Goal: Transaction & Acquisition: Purchase product/service

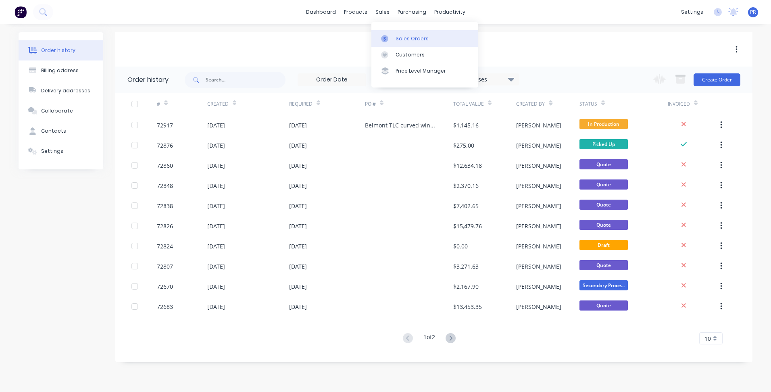
click at [400, 42] on div "Sales Orders" at bounding box center [411, 38] width 33 height 7
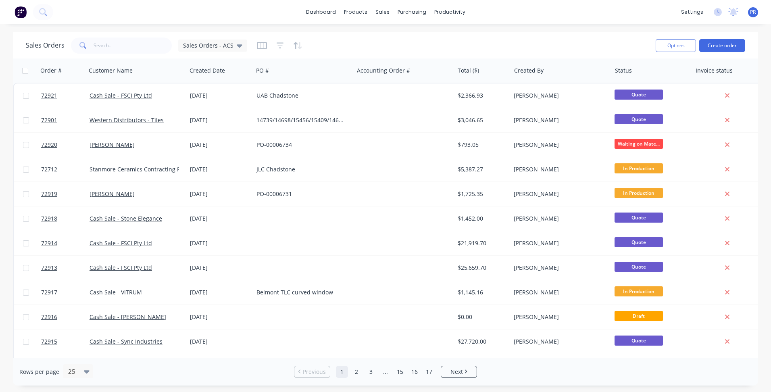
click at [10, 106] on div "Sales Orders Sales Orders - ACS Options Create order Order # Customer Name Crea…" at bounding box center [385, 208] width 771 height 353
drag, startPoint x: 395, startPoint y: 35, endPoint x: 383, endPoint y: 38, distance: 12.1
click at [395, 35] on div "Sales Orders" at bounding box center [411, 38] width 33 height 7
click at [127, 39] on input "text" at bounding box center [133, 45] width 79 height 16
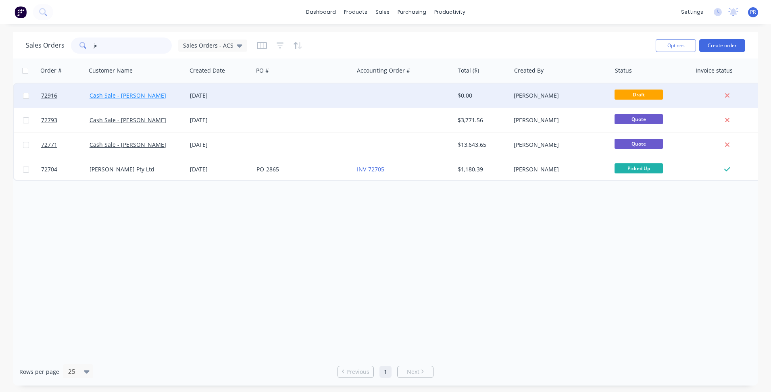
type input "jc"
click at [125, 94] on link "Cash Sale - [PERSON_NAME]" at bounding box center [127, 95] width 77 height 8
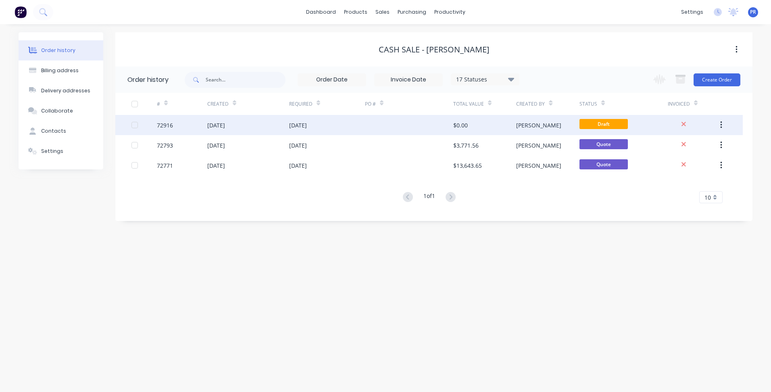
click at [552, 130] on div "[PERSON_NAME]" at bounding box center [547, 125] width 63 height 20
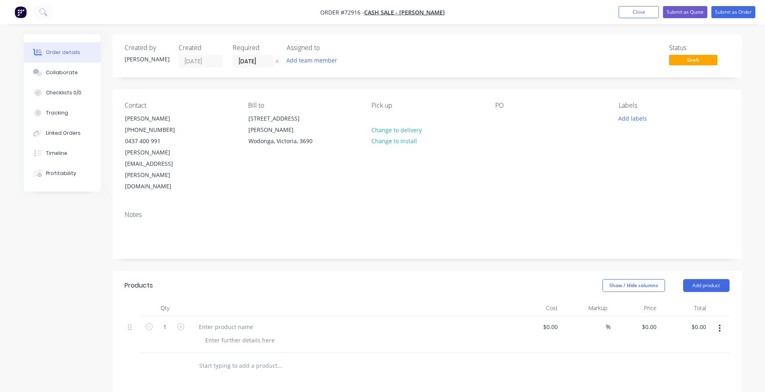
click at [425, 279] on div "Show / Hide columns Add product" at bounding box center [491, 285] width 476 height 13
click at [708, 279] on button "Add product" at bounding box center [706, 285] width 46 height 13
click at [681, 316] on div "Basic product" at bounding box center [691, 322] width 62 height 12
drag, startPoint x: 724, startPoint y: 327, endPoint x: 709, endPoint y: 339, distance: 19.5
click at [724, 357] on button "button" at bounding box center [719, 364] width 19 height 15
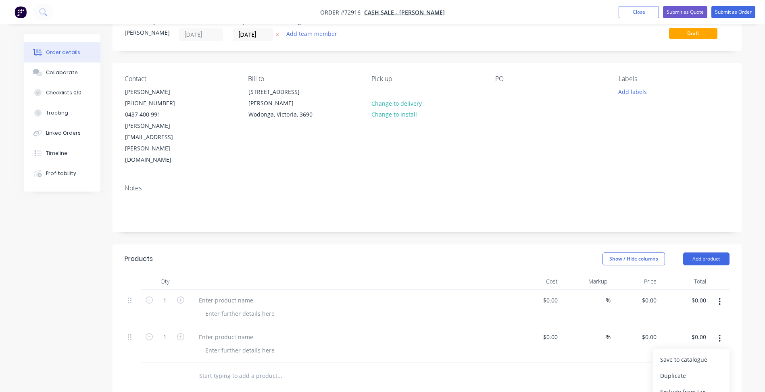
scroll to position [81, 0]
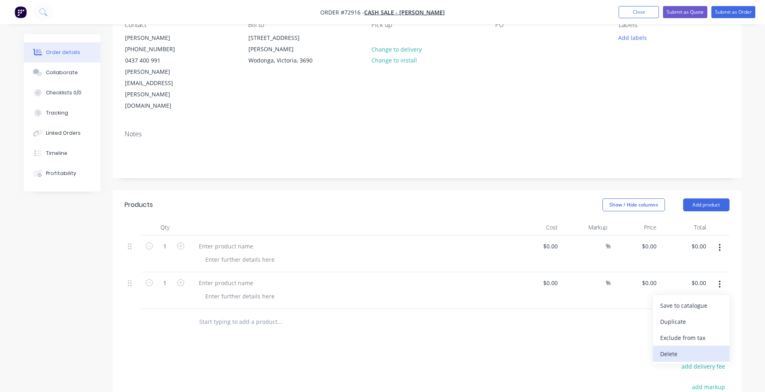
click at [671, 348] on div "Delete" at bounding box center [691, 354] width 62 height 12
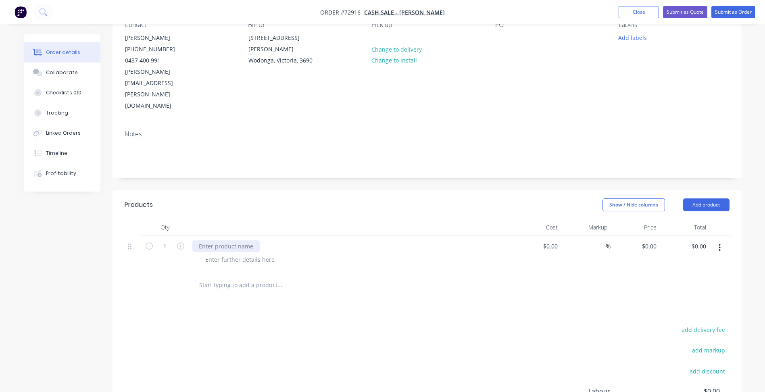
click at [227, 240] on div at bounding box center [225, 246] width 67 height 12
click at [222, 240] on div at bounding box center [225, 246] width 67 height 12
click at [232, 254] on div at bounding box center [240, 260] width 82 height 12
drag, startPoint x: 270, startPoint y: 227, endPoint x: 277, endPoint y: 225, distance: 7.1
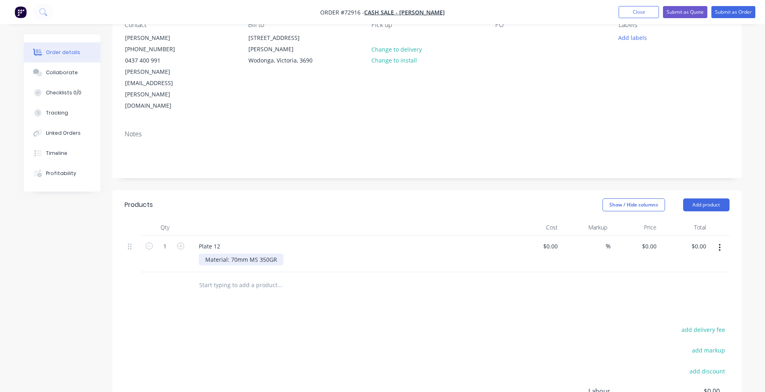
click at [271, 254] on div "Material: 70mm MS 350GR" at bounding box center [241, 260] width 85 height 12
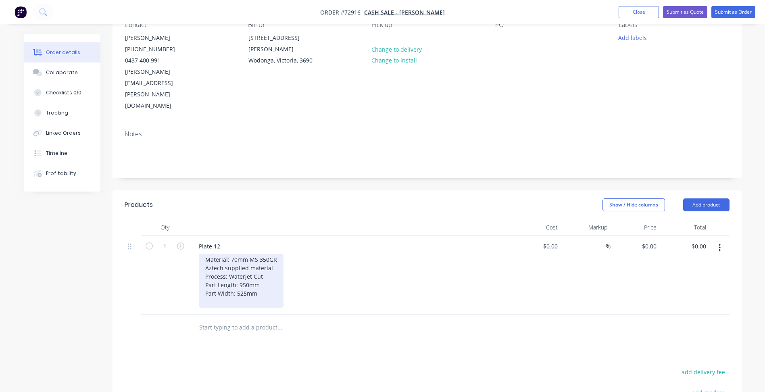
click at [266, 262] on div "Material: 70mm MS 350GR Aztech supplied material Process: Waterjet Cut Part Len…" at bounding box center [241, 281] width 85 height 54
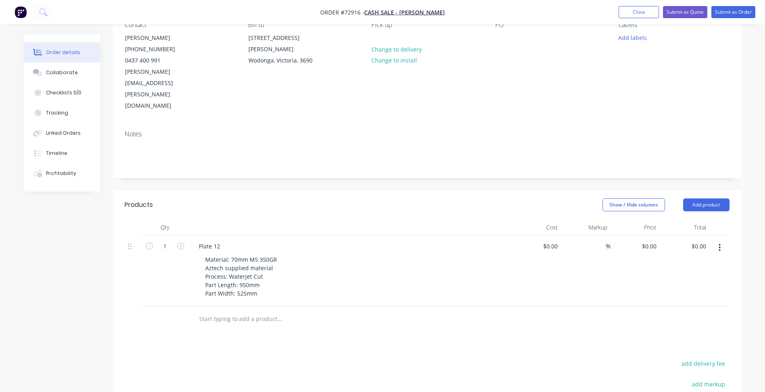
click at [661, 235] on div "$0.00 $0.00" at bounding box center [684, 270] width 50 height 71
click at [655, 240] on input "0" at bounding box center [650, 246] width 19 height 12
type input "$1,886.36"
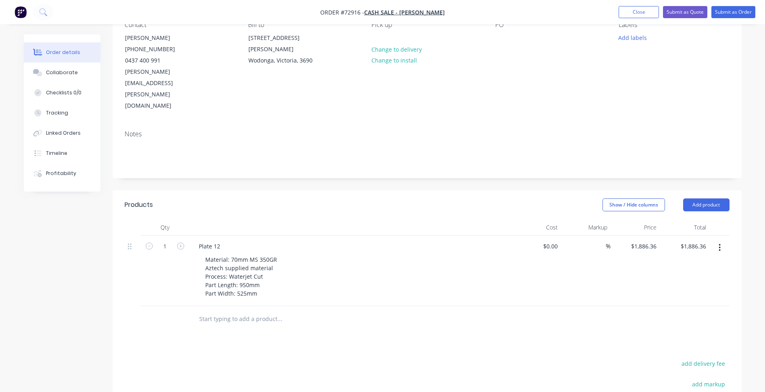
click at [717, 240] on button "button" at bounding box center [719, 247] width 19 height 15
drag, startPoint x: 682, startPoint y: 254, endPoint x: 640, endPoint y: 264, distance: 43.6
click at [682, 279] on div "Duplicate" at bounding box center [691, 285] width 62 height 12
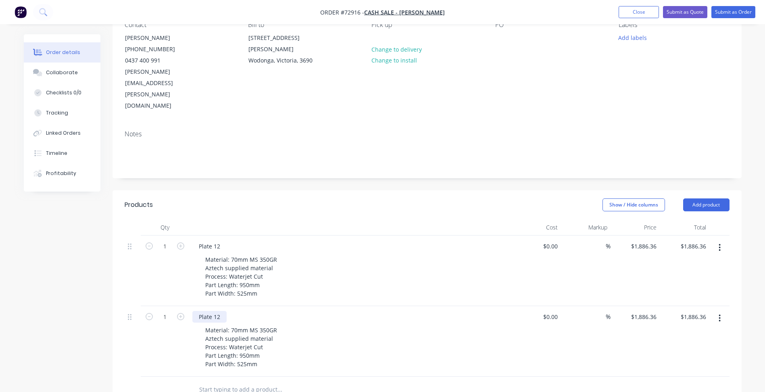
click at [217, 311] on div "Plate 12" at bounding box center [209, 317] width 34 height 12
click at [220, 311] on div "Plate 12" at bounding box center [209, 317] width 34 height 12
click at [238, 324] on div "Material: 70mm MS 350GR Aztech supplied material Process: Waterjet Cut Part Len…" at bounding box center [241, 347] width 85 height 46
click at [237, 324] on div "Material: 70mm MS 350GR Aztech supplied material Process: Waterjet Cut Part Len…" at bounding box center [241, 347] width 85 height 46
click at [245, 324] on div "Material: 32mm MS 350GR Aztech supplied material Process: Waterjet Cut Part Len…" at bounding box center [241, 347] width 85 height 46
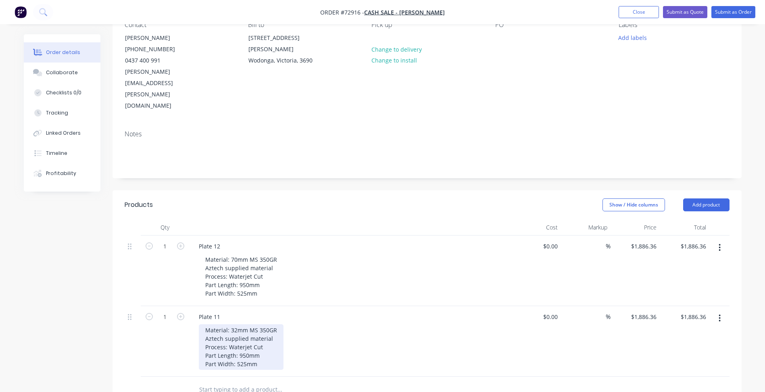
click at [247, 324] on div "Material: 32mm MS 350GR Aztech supplied material Process: Waterjet Cut Part Len…" at bounding box center [241, 347] width 85 height 46
click at [243, 324] on div "Material: 32mm MS 350GR Aztech supplied material Process: Waterjet Cut Part Len…" at bounding box center [241, 347] width 85 height 46
click at [241, 324] on div "Material: 32mm MS 350GR Aztech supplied material Process: Waterjet Cut Part Len…" at bounding box center [241, 347] width 85 height 46
drag, startPoint x: 244, startPoint y: 330, endPoint x: 249, endPoint y: 331, distance: 5.7
click at [244, 330] on div "Material: 32mm MS 350GR Aztech supplied material Process: Waterjet Cut Part Len…" at bounding box center [241, 347] width 85 height 46
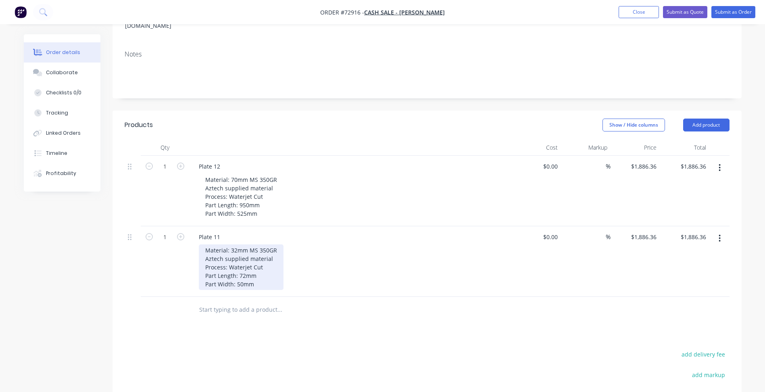
scroll to position [161, 0]
click at [301, 313] on div "Products Show / Hide columns Add product Qty Cost Markup Price Total 1 Plate 12…" at bounding box center [426, 313] width 629 height 406
click at [648, 230] on input "1886.36" at bounding box center [644, 236] width 29 height 12
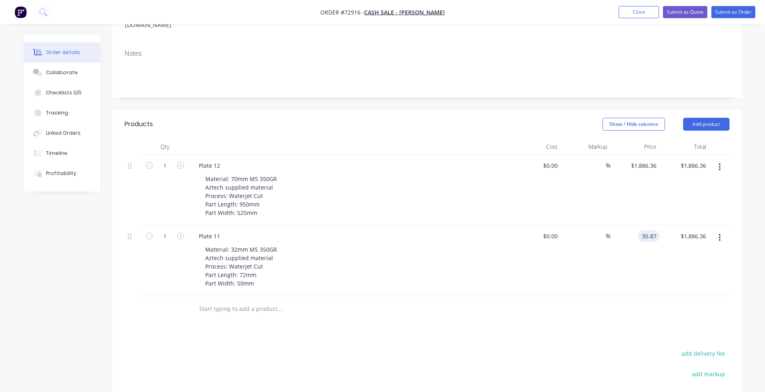
type input "$35.87"
click at [721, 230] on button "button" at bounding box center [719, 237] width 19 height 15
click at [168, 160] on input "1" at bounding box center [164, 166] width 21 height 12
type input "2"
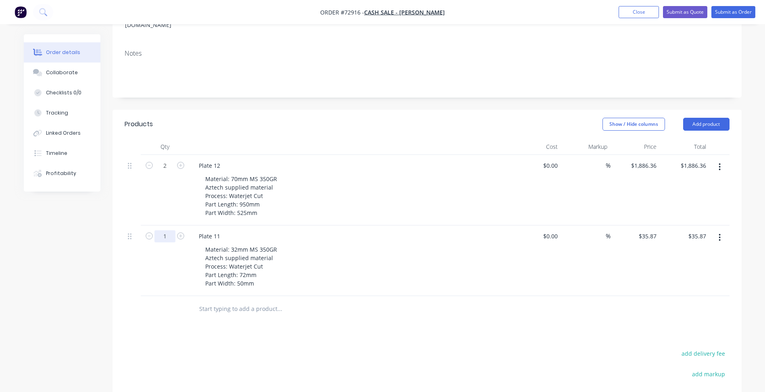
type input "$3,772.72"
click at [168, 230] on input "1" at bounding box center [164, 236] width 21 height 12
type input "7"
type input "4"
type input "$143.48"
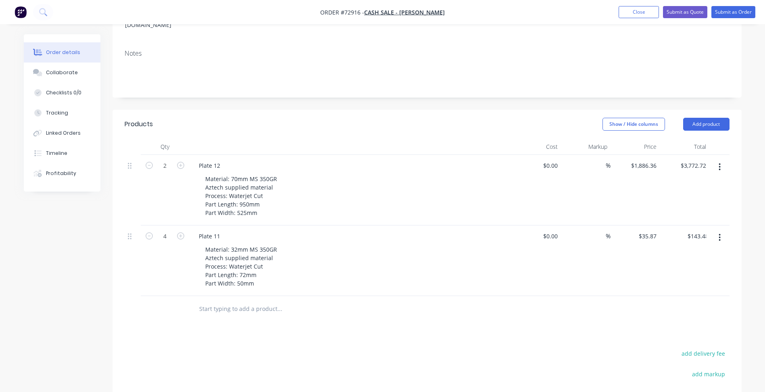
click at [716, 230] on button "button" at bounding box center [719, 237] width 19 height 15
click at [669, 269] on div "Duplicate" at bounding box center [691, 275] width 62 height 12
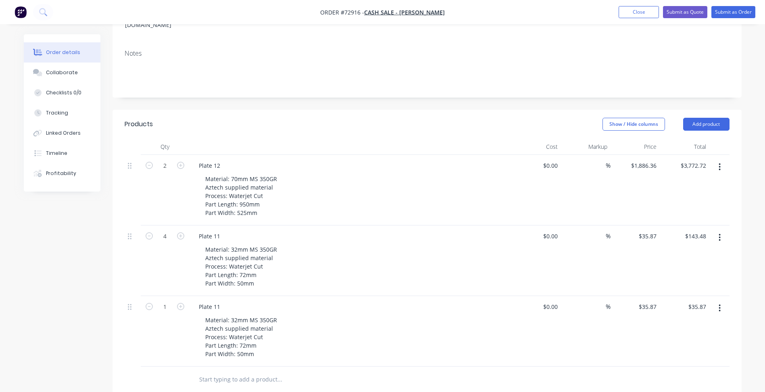
click at [176, 301] on button "button" at bounding box center [180, 305] width 10 height 8
type input "2"
type input "$71.74"
click at [232, 301] on div "Plate 11" at bounding box center [350, 307] width 316 height 12
click at [225, 301] on div "Plate 11" at bounding box center [209, 307] width 34 height 12
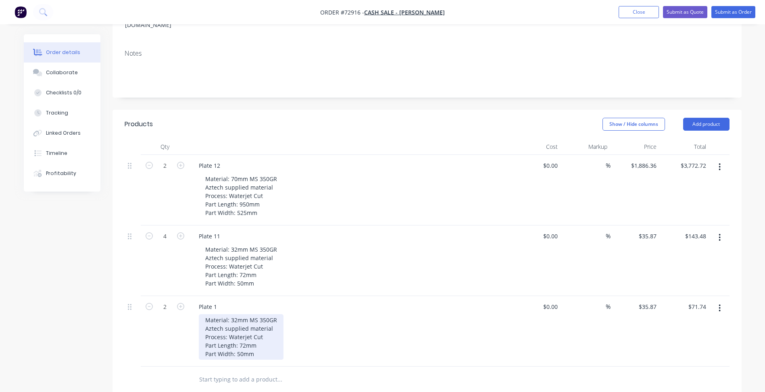
click at [237, 314] on div "Material: 32mm MS 350GR Aztech supplied material Process: Waterjet Cut Part Len…" at bounding box center [241, 337] width 85 height 46
click at [257, 314] on div "Material: 40mm MS 350GR Aztech supplied material Process: Waterjet Cut Part Len…" at bounding box center [241, 337] width 85 height 46
click at [245, 314] on div "Material: 40mm MS 350GR Aztech supplied material Process: Waterjet Cut Part Len…" at bounding box center [241, 337] width 85 height 46
click at [242, 318] on div "Material: 40mm MS 350GR Aztech supplied material Process: Waterjet Cut Part Len…" at bounding box center [241, 337] width 85 height 46
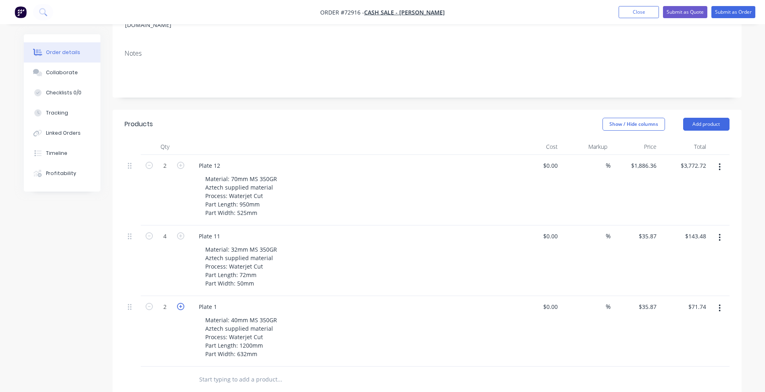
click at [181, 303] on icon "button" at bounding box center [180, 306] width 7 height 7
type input "3"
type input "$107.61"
click at [181, 303] on icon "button" at bounding box center [180, 306] width 7 height 7
type input "4"
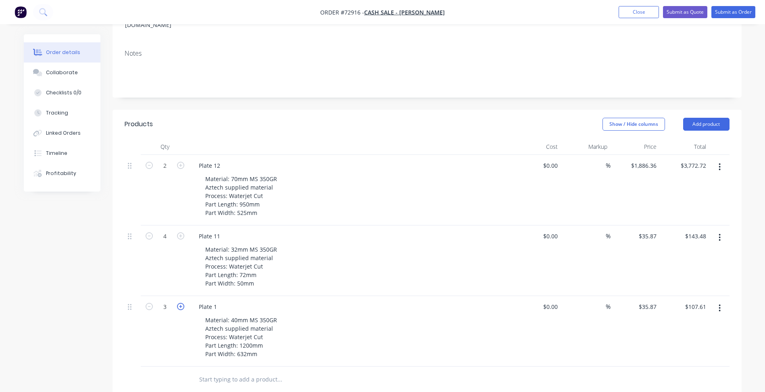
type input "$143.48"
click at [650, 301] on input "35.87" at bounding box center [649, 307] width 22 height 12
type input "$1,176.83"
type input "$4,707.32"
click at [716, 301] on button "button" at bounding box center [719, 308] width 19 height 15
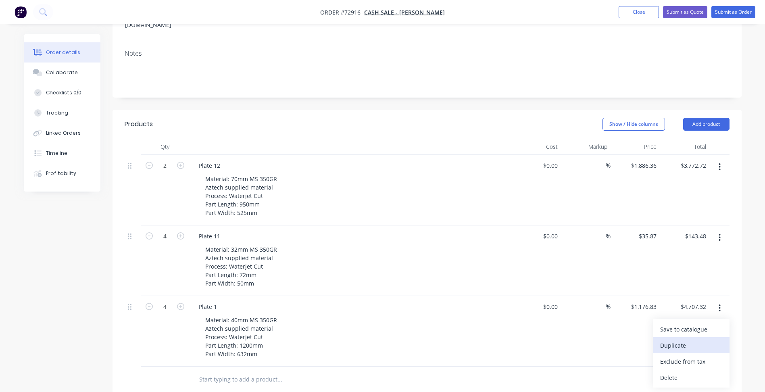
click at [689, 339] on div "Duplicate" at bounding box center [691, 345] width 62 height 12
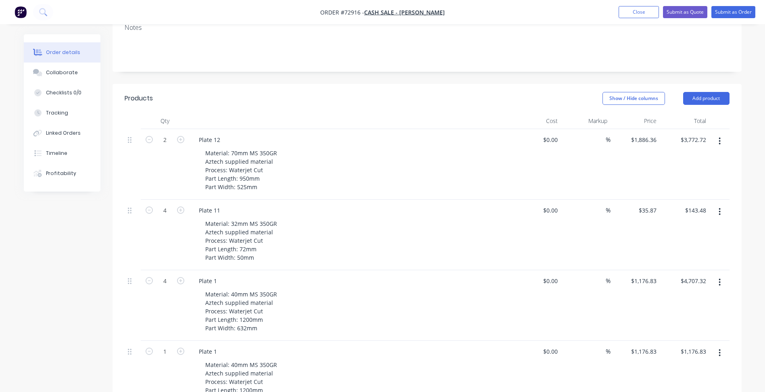
scroll to position [202, 0]
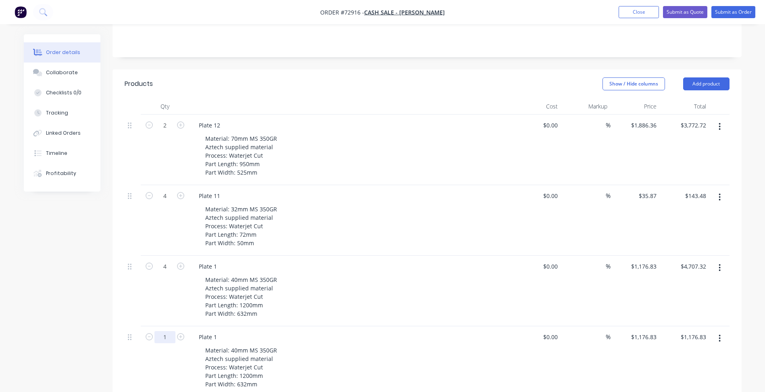
click at [168, 331] on input "1" at bounding box center [164, 337] width 21 height 12
type input "2"
type input "$2,353.66"
click at [181, 333] on icon "button" at bounding box center [180, 336] width 7 height 7
type input "3"
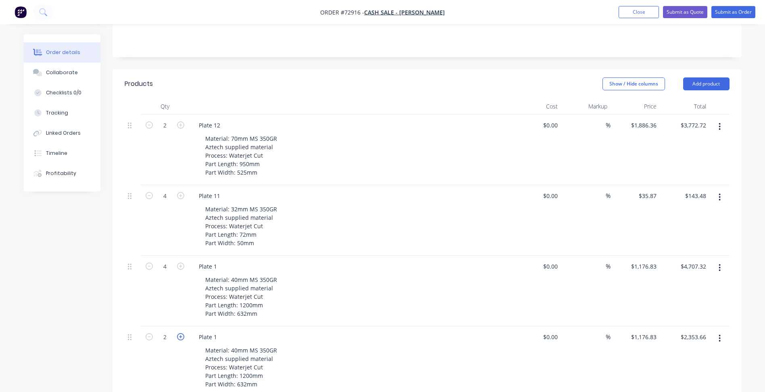
type input "$3,530.49"
click at [181, 333] on icon "button" at bounding box center [180, 336] width 7 height 7
type input "4"
type input "$4,707.32"
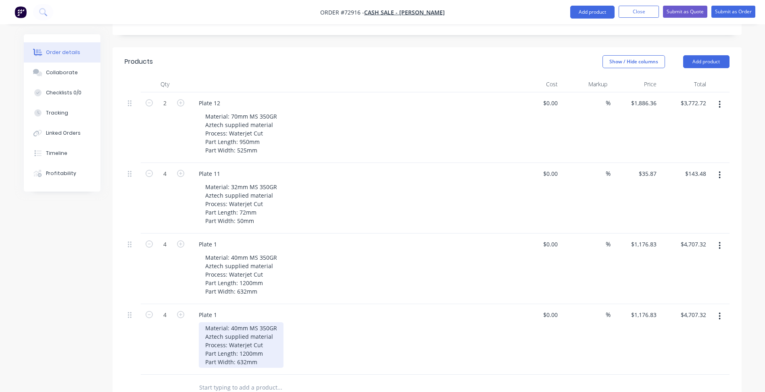
scroll to position [242, 0]
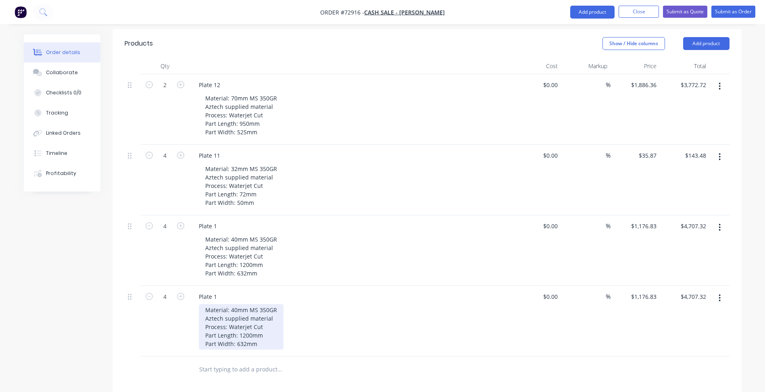
click at [247, 304] on div "Material: 40mm MS 350GR Aztech supplied material Process: Waterjet Cut Part Len…" at bounding box center [241, 327] width 85 height 46
click at [239, 304] on div "Material: 40mm MS 350GR Aztech supplied material Process: Waterjet Cut Part Len…" at bounding box center [241, 327] width 85 height 46
click at [246, 304] on div "Material: 40mm MS 350GR Aztech supplied material Process: Waterjet Cut Part Len…" at bounding box center [241, 327] width 85 height 46
click at [246, 309] on div "Material: 40mm MS 350GR Aztech supplied material Process: Waterjet Cut Part Len…" at bounding box center [241, 327] width 85 height 46
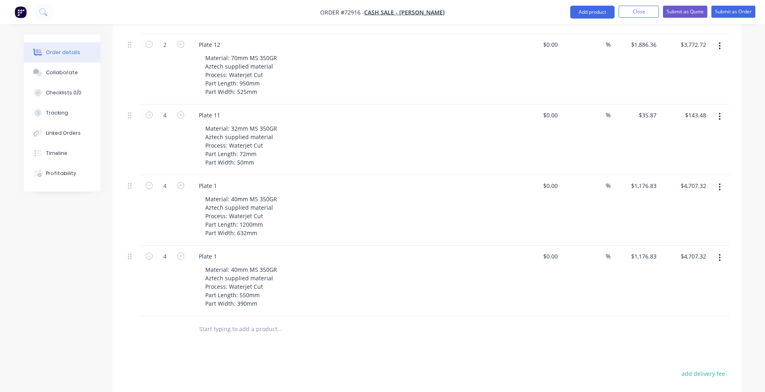
click at [215, 250] on div "Plate 1" at bounding box center [207, 256] width 31 height 12
drag, startPoint x: 336, startPoint y: 317, endPoint x: 366, endPoint y: 309, distance: 30.6
click at [337, 317] on div "Products Show / Hide columns Add product Qty Cost Markup Price Total 2 Plate 12…" at bounding box center [426, 262] width 629 height 547
click at [719, 254] on icon "button" at bounding box center [720, 257] width 2 height 7
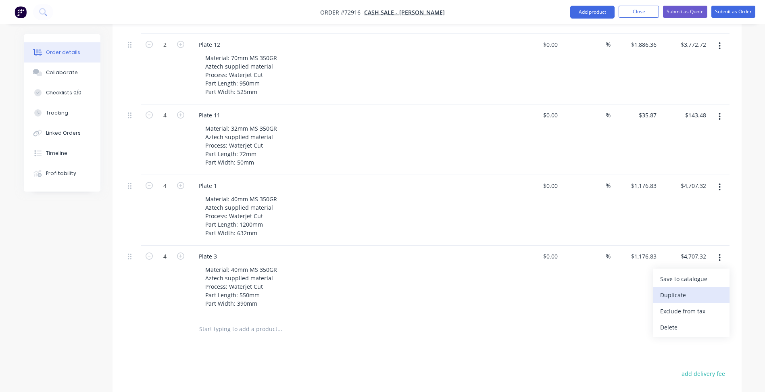
click at [676, 289] on div "Duplicate" at bounding box center [691, 295] width 62 height 12
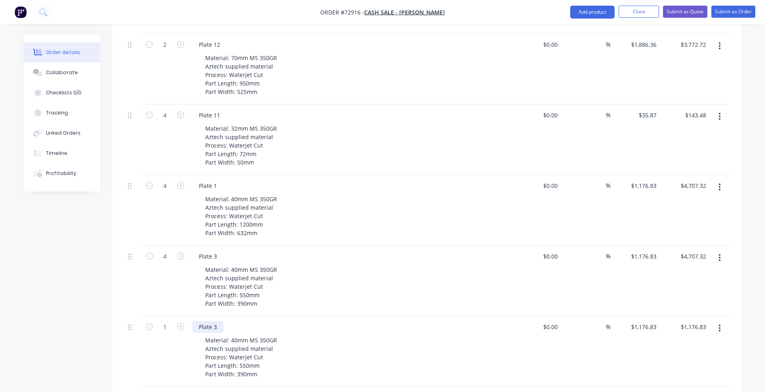
click at [216, 321] on div "Plate 3" at bounding box center [207, 327] width 31 height 12
click at [239, 334] on div "Material: 40mm MS 350GR Aztech supplied material Process: Waterjet Cut Part Len…" at bounding box center [241, 357] width 85 height 46
click at [236, 334] on div "Material: 40mm MS 350GR Aztech supplied material Process: Waterjet Cut Part Len…" at bounding box center [241, 357] width 85 height 46
drag, startPoint x: 230, startPoint y: 306, endPoint x: 239, endPoint y: 307, distance: 8.9
click at [230, 334] on div "Material: 4mm MS 350GR Aztech supplied material Process: Waterjet Cut Part Leng…" at bounding box center [239, 357] width 81 height 46
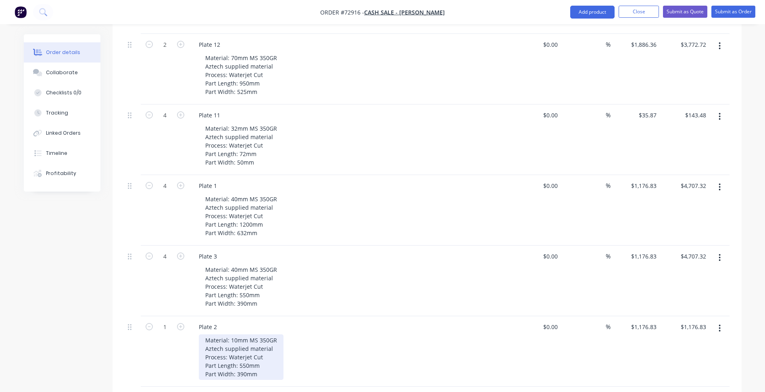
click at [232, 334] on div "Material: 10mm MS 350GR Aztech supplied material Process: Waterjet Cut Part Len…" at bounding box center [241, 357] width 85 height 46
click at [251, 334] on div "Material: 10mm MS 350GR Aztech supplied material Process: Laser Cut Part Length…" at bounding box center [241, 357] width 85 height 46
click at [227, 334] on div "Material: 10mm MS 350GR Aztech supplied material Process: Laser Cut Part Length…" at bounding box center [241, 357] width 85 height 46
click at [243, 337] on div "Material: 10mm MS 350GR Aztech supplied material Process: Laser Cut Part Length…" at bounding box center [241, 357] width 85 height 46
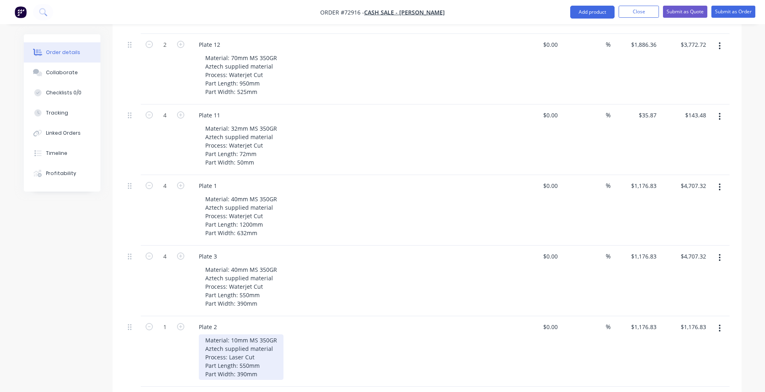
click at [244, 334] on div "Material: 10mm MS 350GR Aztech supplied material Process: Laser Cut Part Length…" at bounding box center [241, 357] width 85 height 46
click at [245, 341] on div "Material: 10mm MS 350GR Aztech supplied material Process: Laser Cut Part Length…" at bounding box center [241, 357] width 85 height 46
click at [240, 340] on div "Material: 10mm MS 350GR Aztech supplied material Process: Laser Cut Part Length…" at bounding box center [241, 357] width 85 height 46
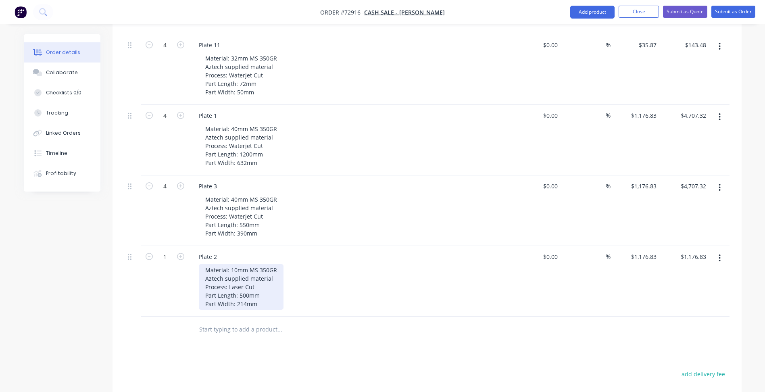
scroll to position [363, 0]
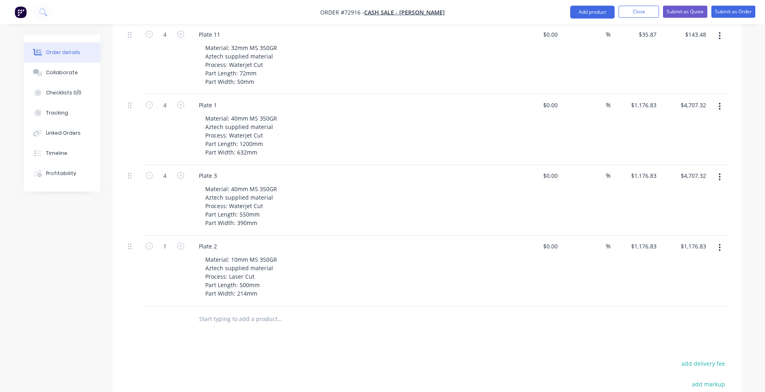
click at [179, 242] on icon "button" at bounding box center [180, 245] width 7 height 7
type input "2"
type input "$2,353.66"
click at [179, 242] on icon "button" at bounding box center [180, 245] width 7 height 7
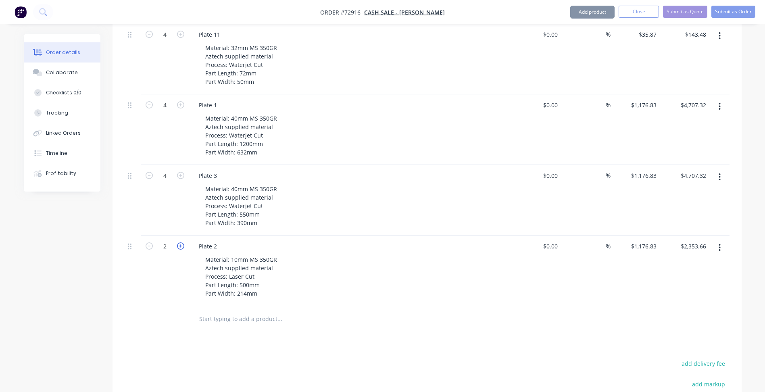
type input "3"
type input "$3,530.49"
click at [179, 242] on icon "button" at bounding box center [180, 245] width 7 height 7
type input "4"
type input "$4,707.32"
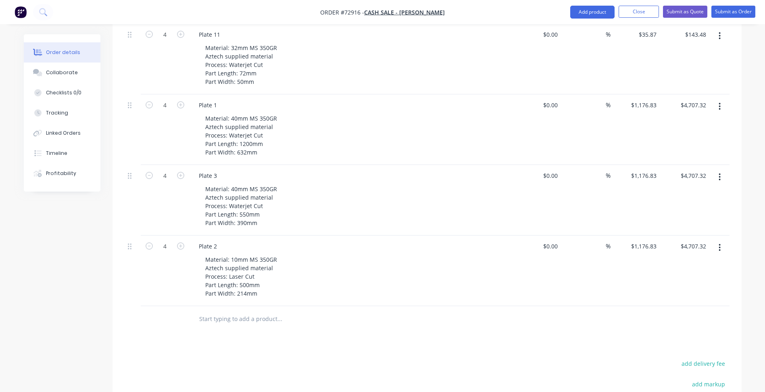
click at [650, 240] on input "1176.83" at bounding box center [644, 246] width 29 height 12
type input "$0.00"
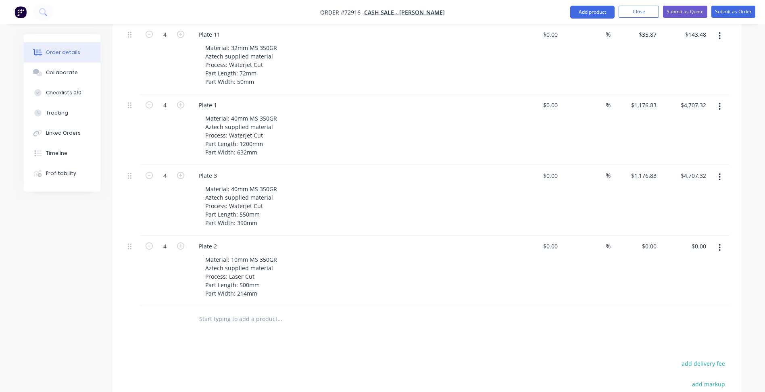
click at [719, 244] on icon "button" at bounding box center [720, 247] width 2 height 7
click at [678, 279] on div "Duplicate" at bounding box center [691, 285] width 62 height 12
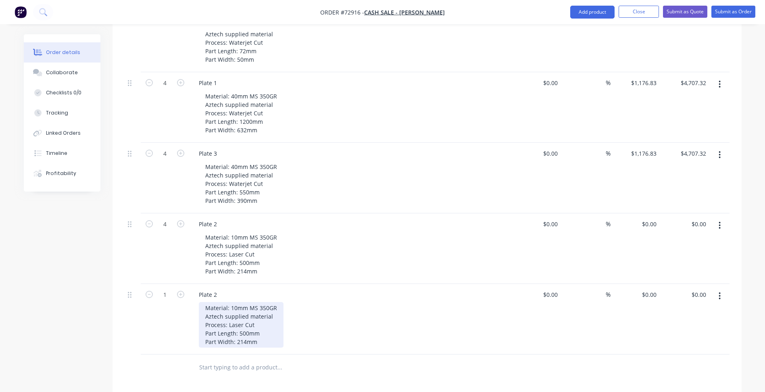
scroll to position [403, 0]
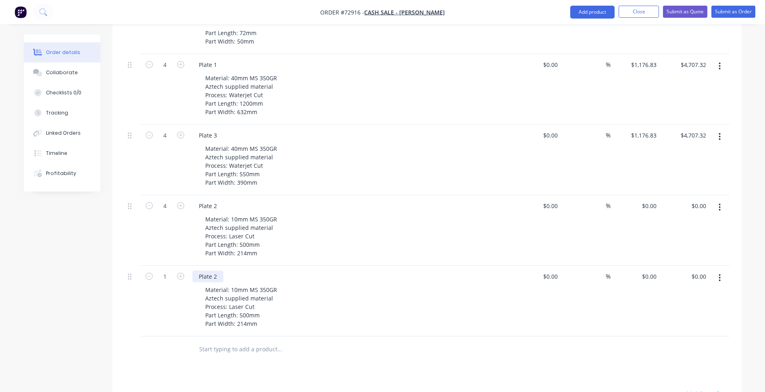
click at [213, 270] on div "Plate 2" at bounding box center [207, 276] width 31 height 12
click at [180, 272] on icon "button" at bounding box center [180, 275] width 7 height 7
type input "4"
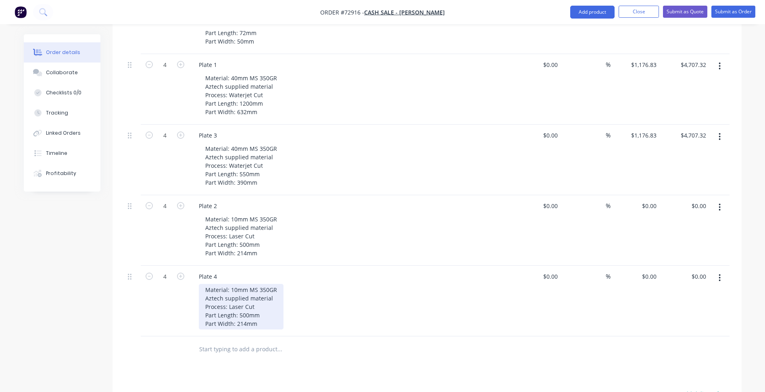
click at [247, 284] on div "Material: 10mm MS 350GR Aztech supplied material Process: Laser Cut Part Length…" at bounding box center [241, 307] width 85 height 46
click at [243, 284] on div "Material: 10mm MS 350GR Aztech supplied material Process: Laser Cut Part Length…" at bounding box center [241, 307] width 85 height 46
click at [246, 287] on div "Material: 10mm MS 350GR Aztech supplied material Process: Laser Cut Part Length…" at bounding box center [241, 307] width 85 height 46
click at [259, 291] on div "Material: 10mm MS 350GR Aztech supplied material Process: Laser Cut Part Length…" at bounding box center [241, 307] width 85 height 46
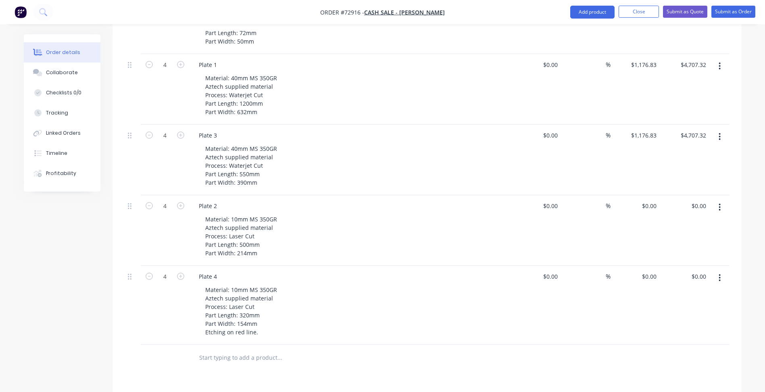
click at [266, 353] on div "Products Show / Hide columns Add product Qty Cost Markup Price Total 2 Plate 12…" at bounding box center [426, 216] width 629 height 696
click at [718, 273] on icon "button" at bounding box center [719, 277] width 2 height 9
click at [672, 309] on div "Duplicate" at bounding box center [691, 315] width 62 height 12
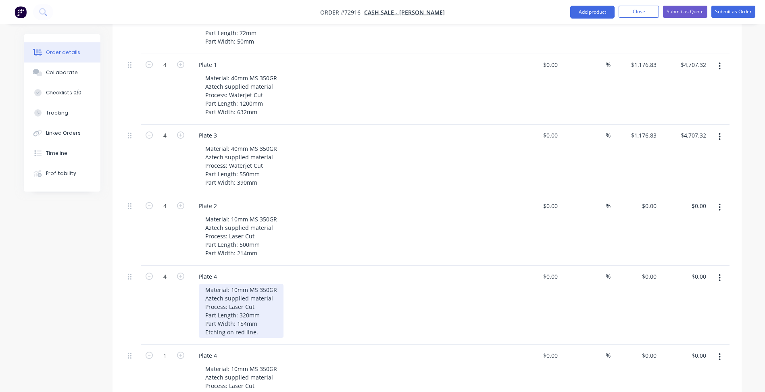
click at [232, 284] on div "Material: 10mm MS 350GR Aztech supplied material Process: Laser Cut Part Length…" at bounding box center [241, 311] width 85 height 54
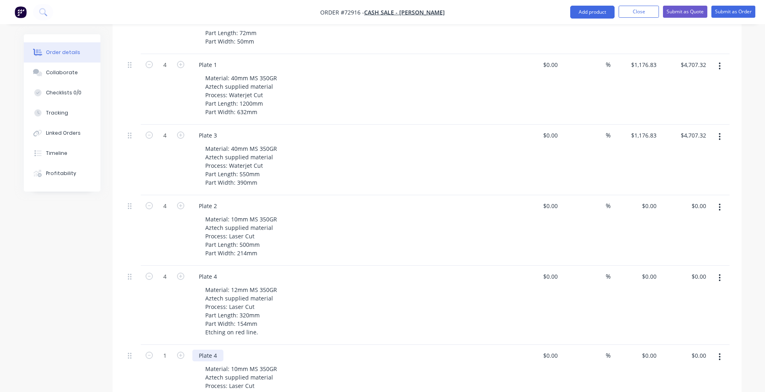
click at [220, 349] on div "Plate 4" at bounding box center [207, 355] width 31 height 12
click at [216, 349] on div "Plate 4" at bounding box center [207, 355] width 31 height 12
drag, startPoint x: 243, startPoint y: 363, endPoint x: 250, endPoint y: 362, distance: 7.3
click at [243, 363] on div "Material: 10mm MS 350GR Aztech supplied material Process: Laser Cut Part Length…" at bounding box center [241, 390] width 85 height 54
click at [246, 368] on div "Material: 10mm MS 350GR Aztech supplied material Process: Laser Cut Part Length…" at bounding box center [241, 390] width 85 height 54
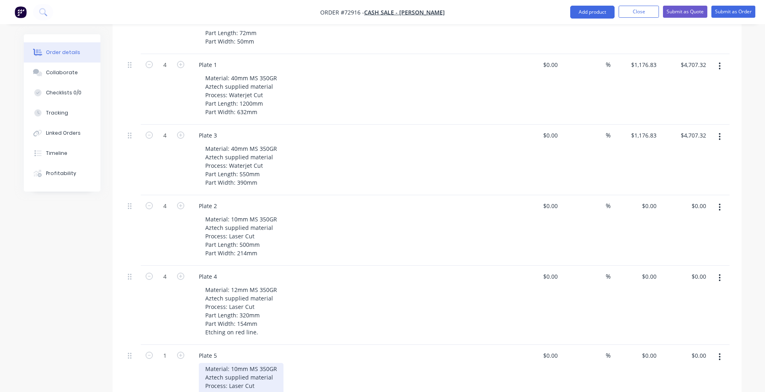
click at [242, 368] on div "Material: 10mm MS 350GR Aztech supplied material Process: Laser Cut Part Length…" at bounding box center [241, 390] width 85 height 54
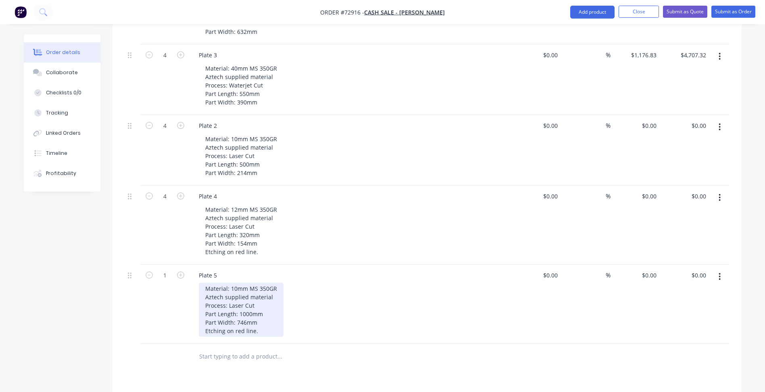
scroll to position [484, 0]
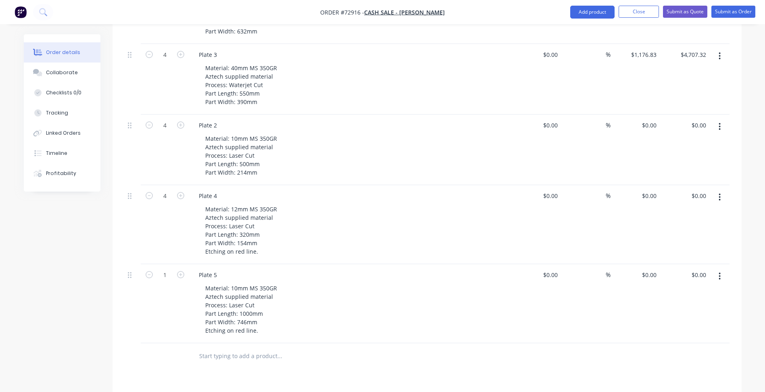
click at [264, 353] on div "Products Show / Hide columns Add product Qty Cost Markup Price Total 2 Plate 12…" at bounding box center [426, 174] width 629 height 775
click at [181, 271] on icon "button" at bounding box center [180, 274] width 7 height 7
type input "4"
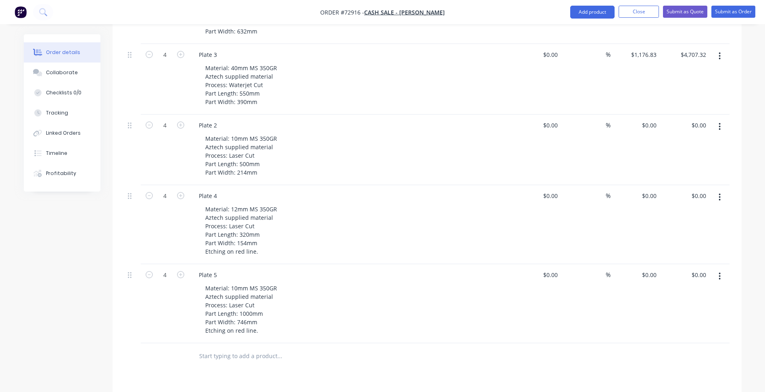
click at [717, 269] on button "button" at bounding box center [719, 276] width 19 height 15
click at [663, 308] on div "Duplicate" at bounding box center [691, 314] width 62 height 12
click at [250, 361] on div "Material: 10mm MS 350GR Aztech supplied material Process: Laser Cut Part Length…" at bounding box center [241, 388] width 85 height 54
click at [245, 366] on div "Material: 10mm MS 350GR Aztech supplied material Process: Laser Cut Part Length…" at bounding box center [241, 388] width 85 height 54
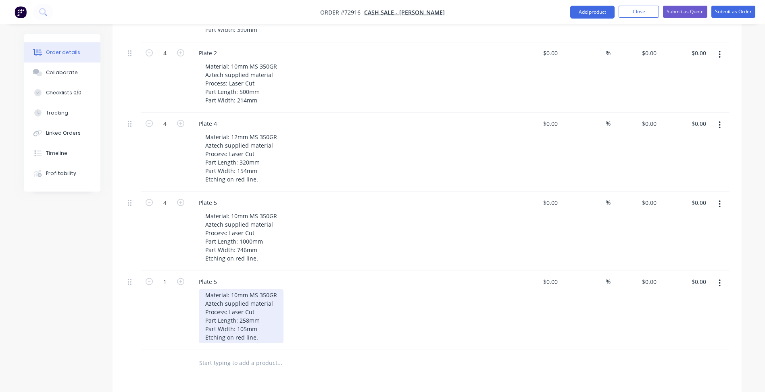
scroll to position [564, 0]
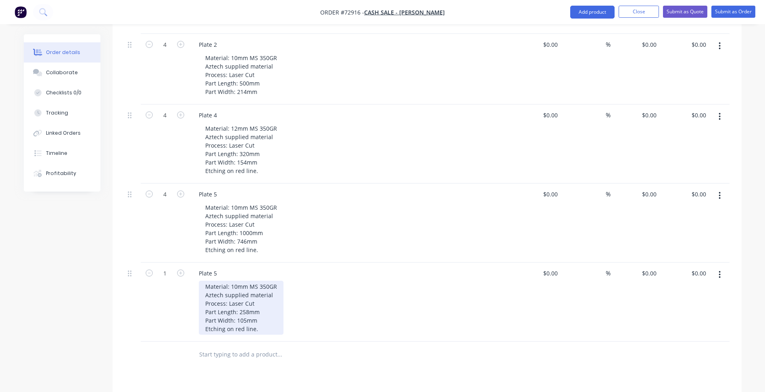
click at [234, 293] on div "Material: 10mm MS 350GR Aztech supplied material Process: Laser Cut Part Length…" at bounding box center [241, 308] width 85 height 54
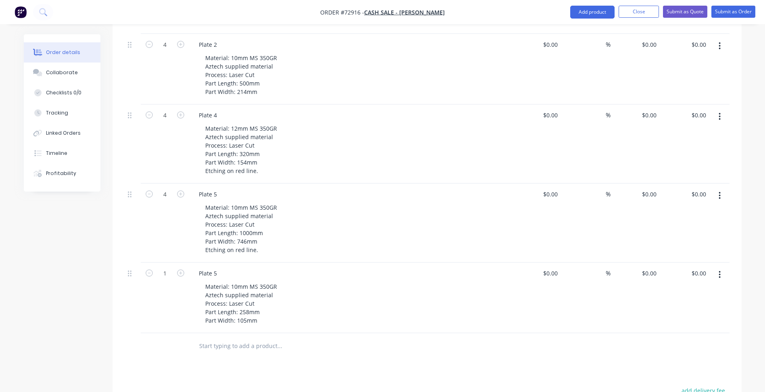
click at [245, 342] on div "Products Show / Hide columns Add product Qty Cost Markup Price Total 2 Plate 12…" at bounding box center [426, 130] width 629 height 846
click at [231, 267] on div "Plate 5" at bounding box center [350, 273] width 316 height 12
click at [219, 267] on div "Plate 5" at bounding box center [207, 273] width 31 height 12
click at [290, 340] on div "Products Show / Hide columns Add product Qty Cost Markup Price Total 2 Plate 12…" at bounding box center [426, 130] width 629 height 846
click at [181, 269] on icon "button" at bounding box center [180, 272] width 7 height 7
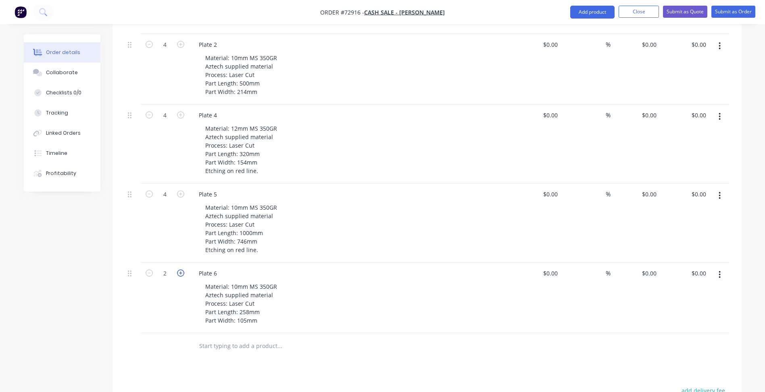
click at [181, 269] on icon "button" at bounding box center [180, 272] width 7 height 7
type input "4"
click at [717, 267] on button "button" at bounding box center [719, 274] width 19 height 15
click at [671, 306] on div "Duplicate" at bounding box center [691, 312] width 62 height 12
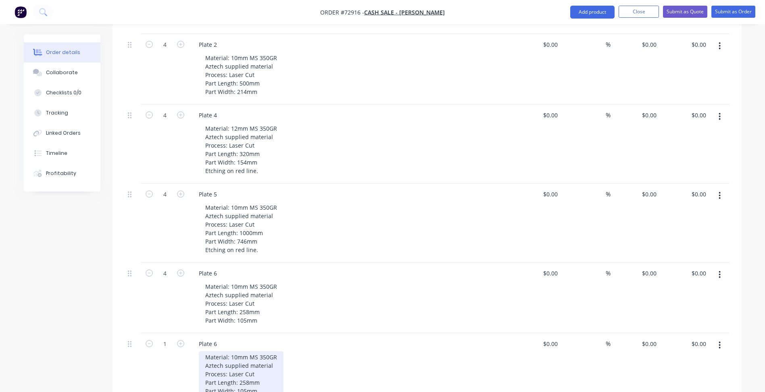
click at [232, 351] on div "Material: 10mm MS 350GR Aztech supplied material Process: Laser Cut Part Length…" at bounding box center [241, 374] width 85 height 46
click at [218, 338] on div "Plate 6" at bounding box center [207, 344] width 31 height 12
click at [246, 351] on div "Material: 20mm MS 350GR Aztech supplied material Process: Laser Cut Part Length…" at bounding box center [241, 374] width 85 height 46
click at [249, 351] on div "Material: 20mm MS 350GR Aztech supplied material Process: Laser Cut Part Length…" at bounding box center [241, 374] width 85 height 46
click at [246, 357] on div "Material: 20mm MS 350GR Aztech supplied material Process: Laser Cut Part Length…" at bounding box center [241, 374] width 85 height 46
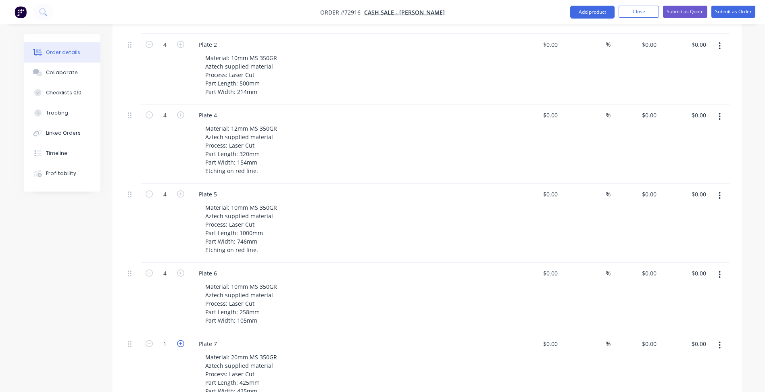
click at [179, 340] on icon "button" at bounding box center [180, 343] width 7 height 7
click at [148, 340] on icon "button" at bounding box center [148, 343] width 7 height 7
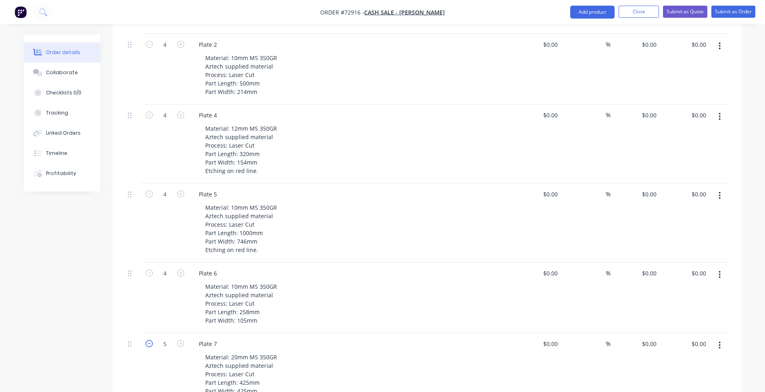
type input "4"
click at [722, 338] on button "button" at bounding box center [719, 345] width 19 height 15
click at [688, 376] on div "Duplicate" at bounding box center [691, 382] width 62 height 12
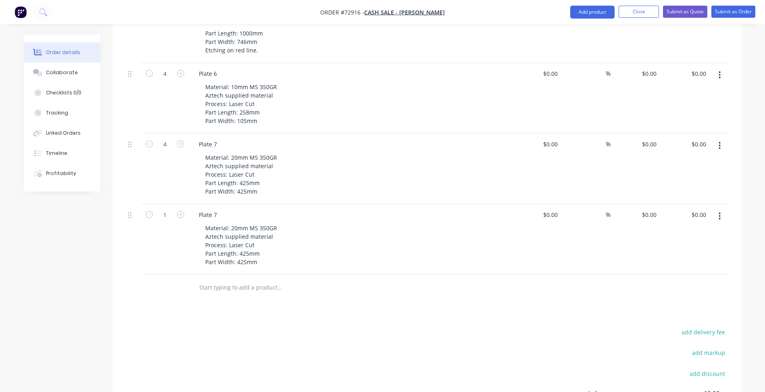
scroll to position [766, 0]
click at [219, 207] on div "Plate 7" at bounding box center [207, 213] width 31 height 12
click at [235, 220] on div "Material: 20mm MS 350GR Aztech supplied material Process: Laser Cut Part Length…" at bounding box center [241, 243] width 85 height 46
click at [239, 220] on div "Material: 20mm MS 350GR Aztech supplied material Process: Laser Cut Part Length…" at bounding box center [241, 243] width 85 height 46
click at [235, 220] on div "Material: 20mm MS 350GR Aztech supplied material Process: Laser Cut Part Length…" at bounding box center [241, 243] width 85 height 46
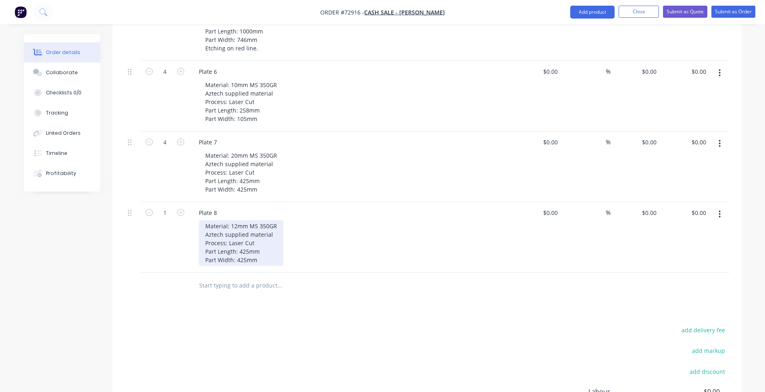
click at [249, 220] on div "Material: 12mm MS 350GR Aztech supplied material Process: Laser Cut Part Length…" at bounding box center [241, 243] width 85 height 46
click at [246, 224] on div "Material: 12mm MS 350GR Aztech supplied material Process: Laser Cut Part Length…" at bounding box center [241, 243] width 85 height 46
click at [179, 209] on icon "button" at bounding box center [180, 212] width 7 height 7
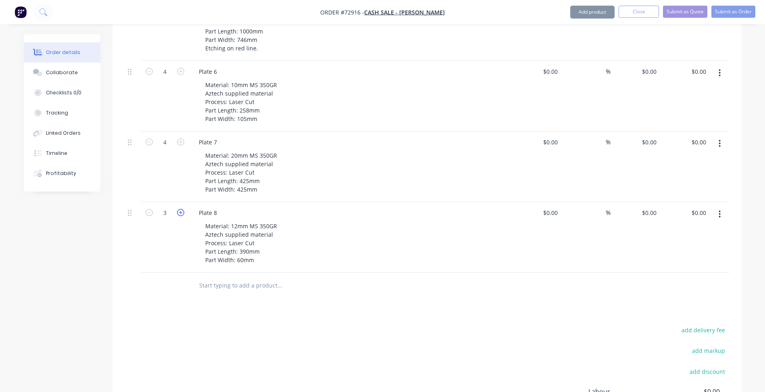
click at [179, 209] on icon "button" at bounding box center [180, 212] width 7 height 7
type input "4"
click at [723, 207] on button "button" at bounding box center [719, 214] width 19 height 15
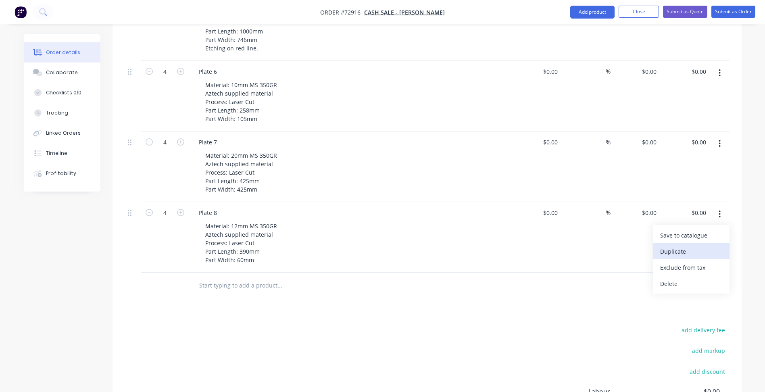
click at [694, 245] on div "Duplicate" at bounding box center [691, 251] width 62 height 12
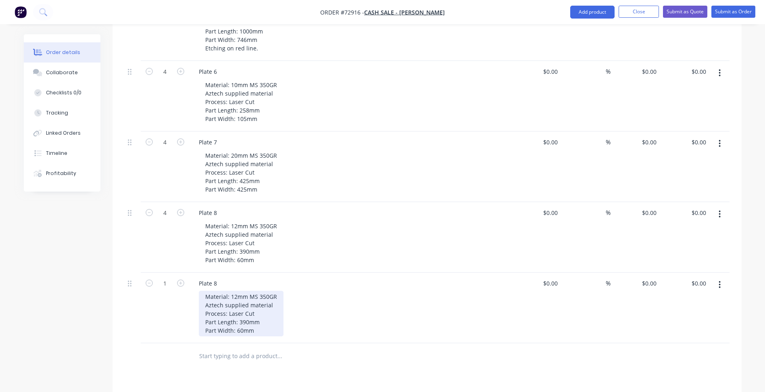
drag, startPoint x: 224, startPoint y: 270, endPoint x: 228, endPoint y: 269, distance: 4.1
click at [224, 291] on div "Material: 12mm MS 350GR Aztech supplied material Process: Laser Cut Part Length…" at bounding box center [241, 314] width 85 height 46
click at [238, 291] on div "Material: 12mm MS 350GR Aztech supplied material Process: Laser Cut Part Length…" at bounding box center [241, 314] width 85 height 46
drag, startPoint x: 234, startPoint y: 268, endPoint x: 244, endPoint y: 287, distance: 20.9
click at [234, 291] on div "Material: 20mm MS 350GR Aztech supplied material Process: Laser Cut Part Length…" at bounding box center [241, 314] width 85 height 46
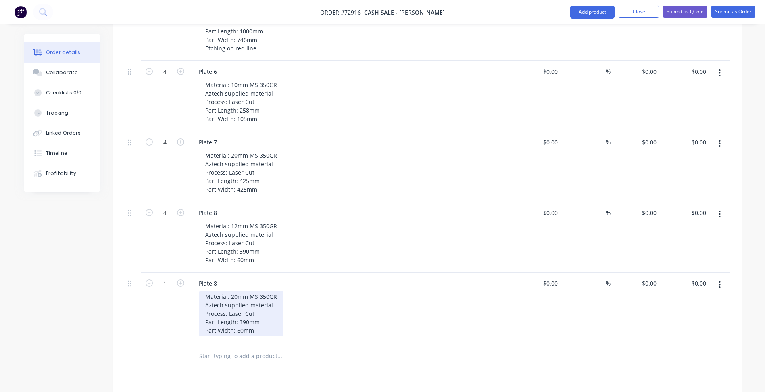
click at [246, 291] on div "Material: 20mm MS 350GR Aztech supplied material Process: Laser Cut Part Length…" at bounding box center [241, 314] width 85 height 46
drag, startPoint x: 247, startPoint y: 288, endPoint x: 258, endPoint y: 291, distance: 11.6
click at [247, 291] on div "Material: 20mm MS 350GR Aztech supplied material Process: Laser Cut Part Length…" at bounding box center [241, 314] width 85 height 46
click at [243, 296] on div "Material: 20mm MS 350GR Aztech supplied material Process: Laser Cut Part Length…" at bounding box center [241, 314] width 85 height 46
click at [321, 355] on div "Products Show / Hide columns Add product Qty Cost Markup Price Total 2 Plate 12…" at bounding box center [426, 34] width 629 height 1058
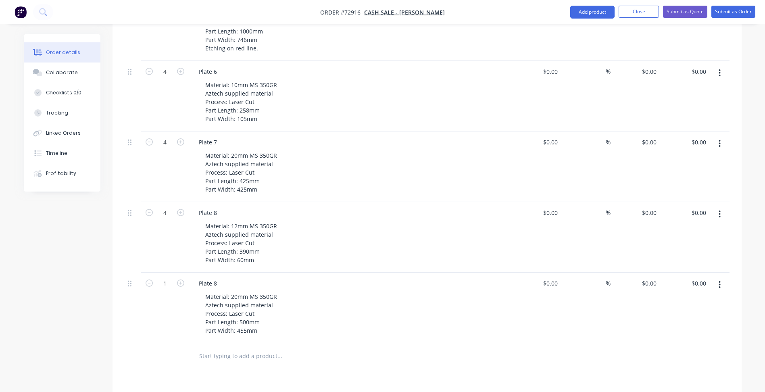
click at [184, 278] on button "button" at bounding box center [180, 282] width 10 height 8
click at [183, 279] on icon "button" at bounding box center [180, 282] width 7 height 7
click at [219, 277] on div "Plate 8" at bounding box center [207, 283] width 31 height 12
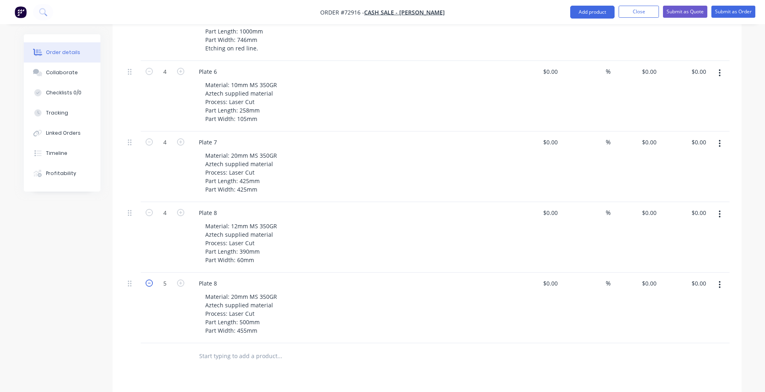
click at [145, 279] on icon "button" at bounding box center [148, 282] width 7 height 7
type input "4"
click at [216, 277] on div "Plate 8" at bounding box center [207, 283] width 31 height 12
click at [377, 345] on div "Products Show / Hide columns Add product Qty Cost Markup Price Total 2 Plate 12…" at bounding box center [426, 34] width 629 height 1058
click at [721, 277] on button "button" at bounding box center [719, 284] width 19 height 15
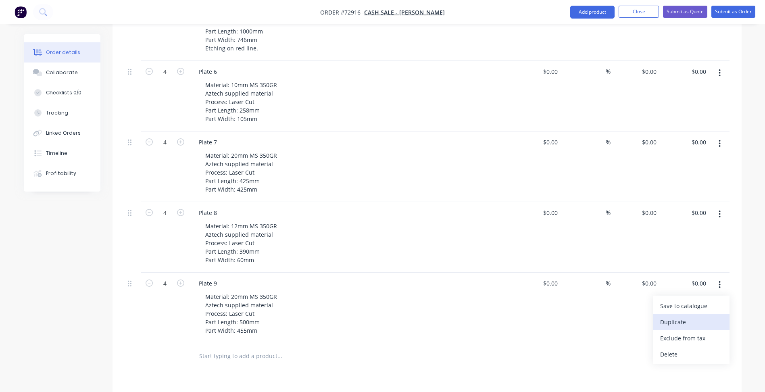
click at [691, 316] on div "Duplicate" at bounding box center [691, 322] width 62 height 12
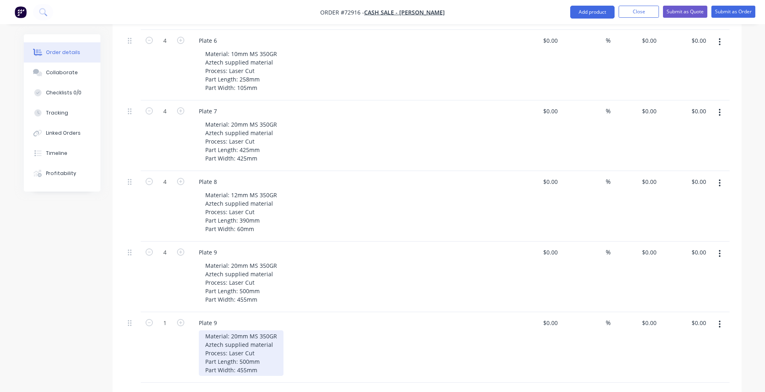
scroll to position [846, 0]
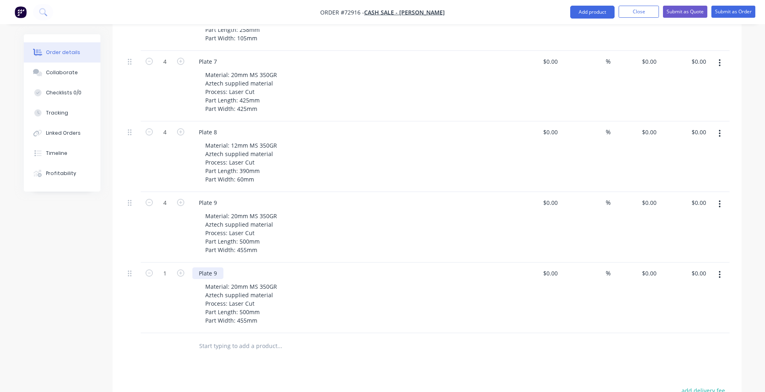
click at [218, 267] on div "Plate 9" at bounding box center [207, 273] width 31 height 12
click at [220, 267] on div "Plate 9" at bounding box center [207, 273] width 31 height 12
click at [166, 291] on div "1" at bounding box center [165, 297] width 48 height 71
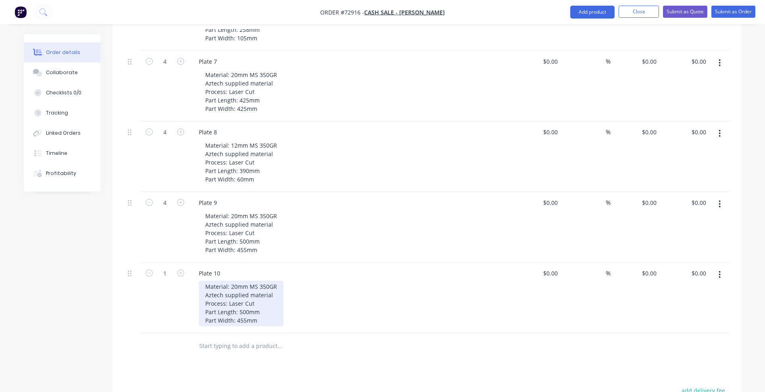
click at [242, 281] on div "Material: 20mm MS 350GR Aztech supplied material Process: Laser Cut Part Length…" at bounding box center [241, 304] width 85 height 46
click at [234, 281] on div "Material: 20mm MS 350GR Aztech supplied material Process: Laser Cut Part Length…" at bounding box center [241, 304] width 85 height 46
click at [247, 281] on div "Material: 12mm MS 350GR Aztech supplied material Process: Laser Cut Part Length…" at bounding box center [241, 304] width 85 height 46
click at [252, 281] on div "Material: 12mm MS 350GR Aztech supplied material Process: Laser Cut Part Length…" at bounding box center [241, 304] width 85 height 46
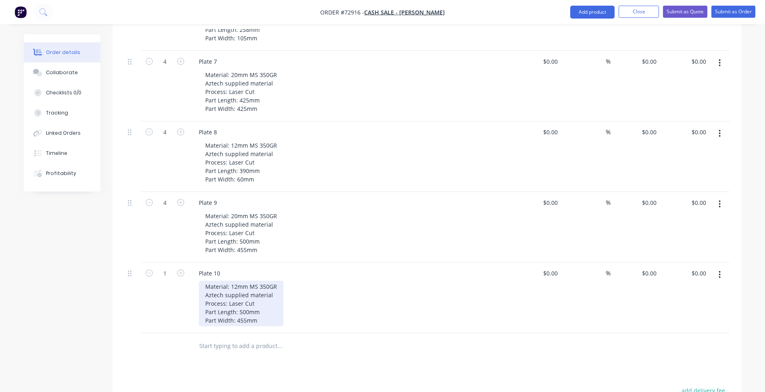
click at [248, 281] on div "Material: 12mm MS 350GR Aztech supplied material Process: Laser Cut Part Length…" at bounding box center [241, 304] width 85 height 46
click at [242, 288] on div "Material: 12mm MS 350GR Aztech supplied material Process: Laser Cut Part Length…" at bounding box center [241, 304] width 85 height 46
click at [177, 269] on icon "button" at bounding box center [180, 272] width 7 height 7
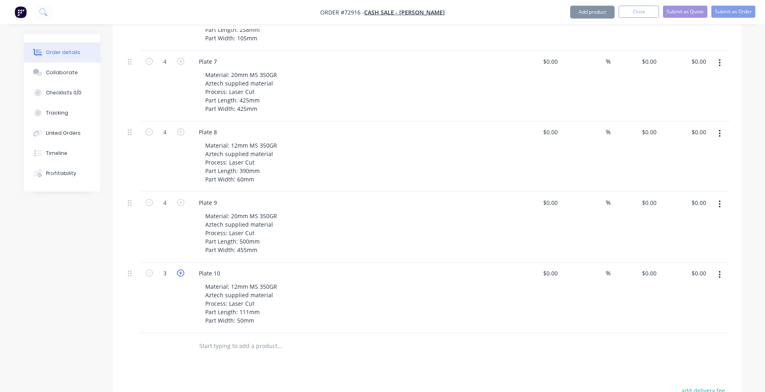
click at [177, 269] on icon "button" at bounding box center [180, 272] width 7 height 7
type input "4"
click at [721, 267] on button "button" at bounding box center [719, 274] width 19 height 15
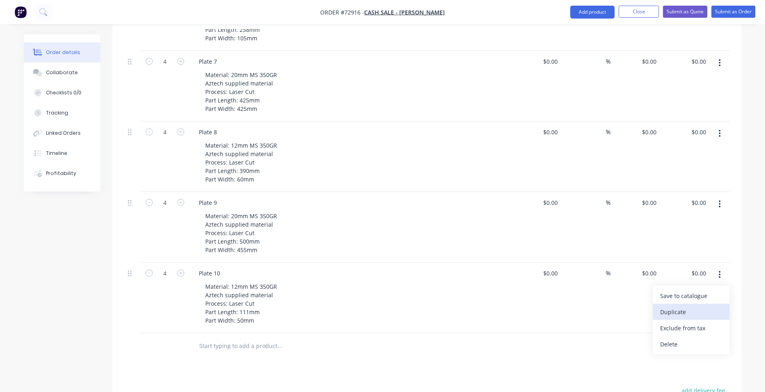
click at [687, 306] on div "Duplicate" at bounding box center [691, 312] width 62 height 12
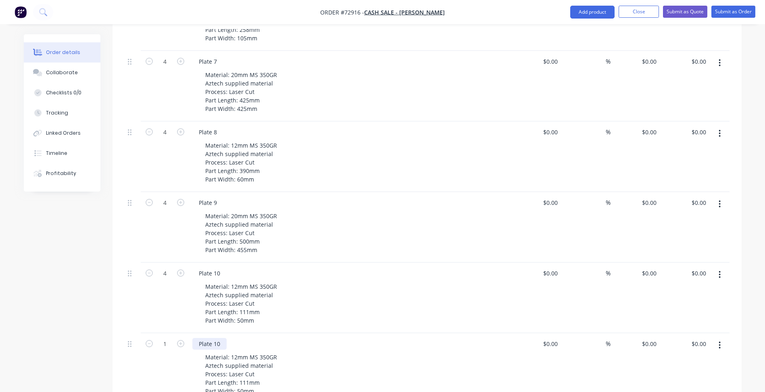
click at [220, 338] on div "Plate 10" at bounding box center [209, 344] width 34 height 12
drag, startPoint x: 249, startPoint y: 324, endPoint x: 229, endPoint y: 317, distance: 21.3
click at [249, 351] on div "Material: 12mm MS 350GR Aztech supplied material Process: Laser Cut Part Length…" at bounding box center [241, 374] width 85 height 46
drag, startPoint x: 237, startPoint y: 323, endPoint x: 243, endPoint y: 324, distance: 6.9
click at [237, 351] on div "Material: 12mm MS 350GR Aztech supplied material Process: Laser Cut Part Length…" at bounding box center [241, 374] width 85 height 46
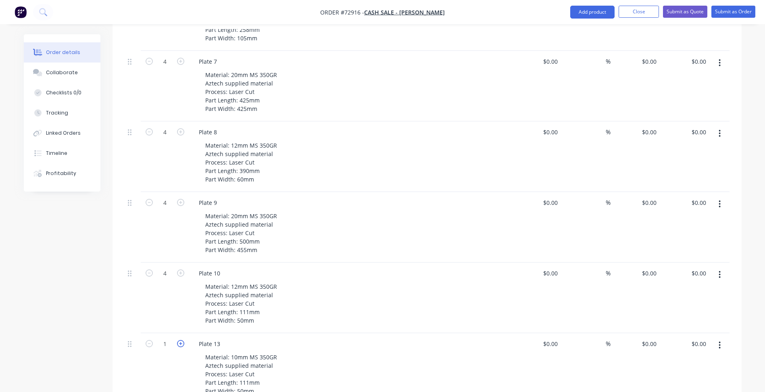
click at [179, 340] on icon "button" at bounding box center [180, 343] width 7 height 7
type input "2"
click at [247, 351] on div "Material: 10mm MS 350GR Aztech supplied material Process: Laser Cut Part Length…" at bounding box center [241, 374] width 85 height 46
click at [241, 357] on div "Material: 10mm MS 350GR Aztech supplied material Process: Laser Cut Part Length…" at bounding box center [241, 374] width 85 height 46
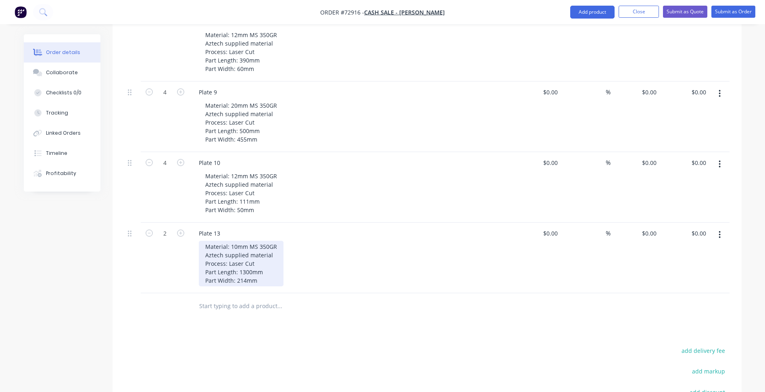
scroll to position [967, 0]
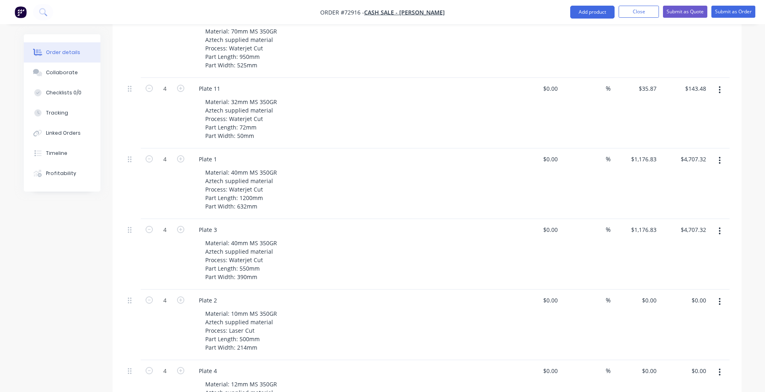
scroll to position [290, 0]
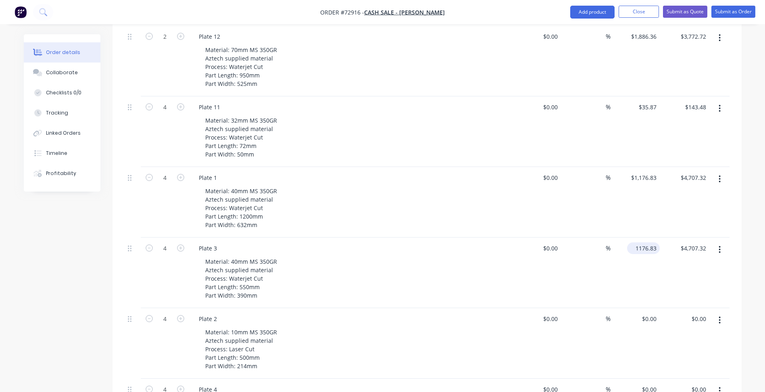
click at [645, 242] on input "1176.83" at bounding box center [644, 248] width 29 height 12
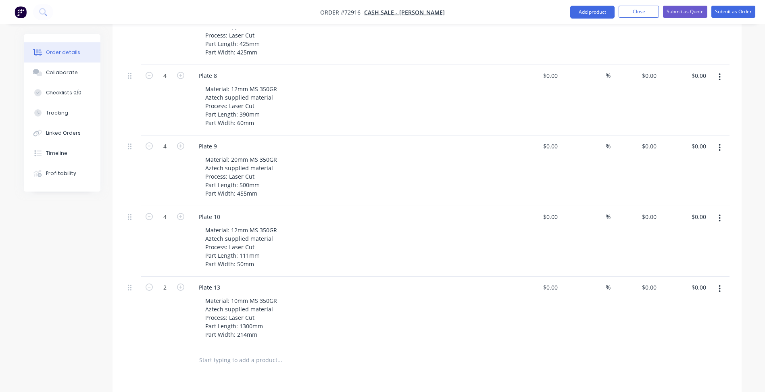
scroll to position [1056, 0]
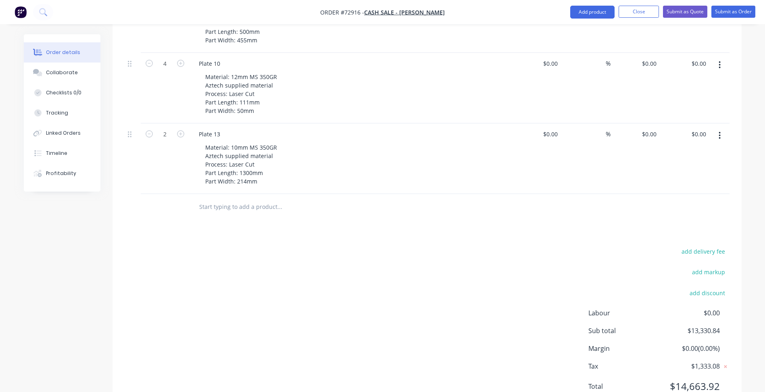
type input "$393.67"
type input "$1,574.68"
click at [410, 297] on div "add delivery fee add markup add discount Labour $0.00 Sub total $10,198.20 Marg…" at bounding box center [427, 324] width 605 height 156
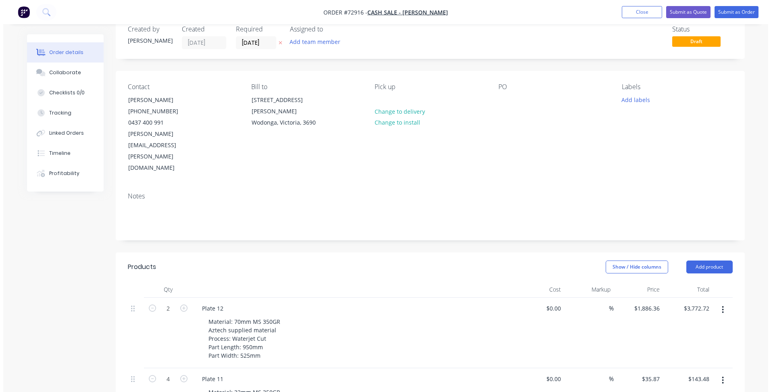
scroll to position [0, 0]
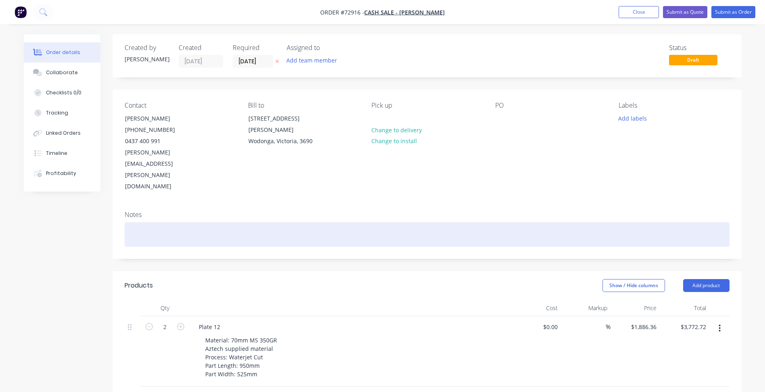
drag, startPoint x: 551, startPoint y: 187, endPoint x: 557, endPoint y: 183, distance: 7.7
click at [551, 204] on div "Notes" at bounding box center [426, 231] width 629 height 54
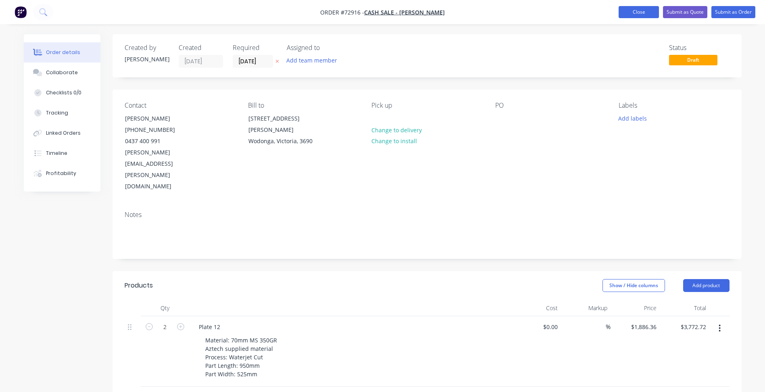
click at [636, 10] on button "Close" at bounding box center [638, 12] width 40 height 12
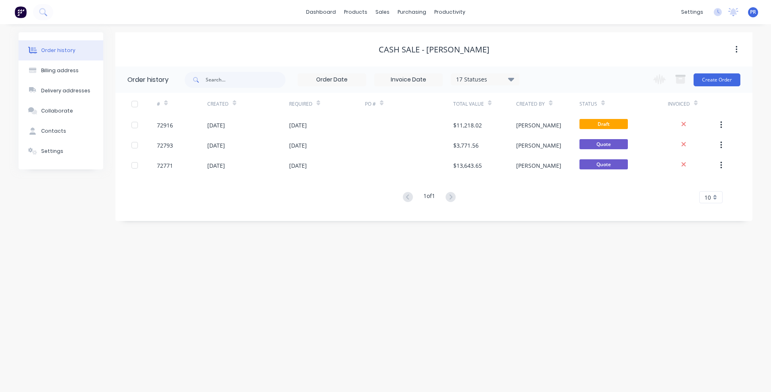
click at [404, 258] on div "Order history Billing address Delivery addresses Collaborate Contacts Settings …" at bounding box center [385, 208] width 771 height 368
click at [401, 37] on div "Sales Orders" at bounding box center [411, 38] width 33 height 7
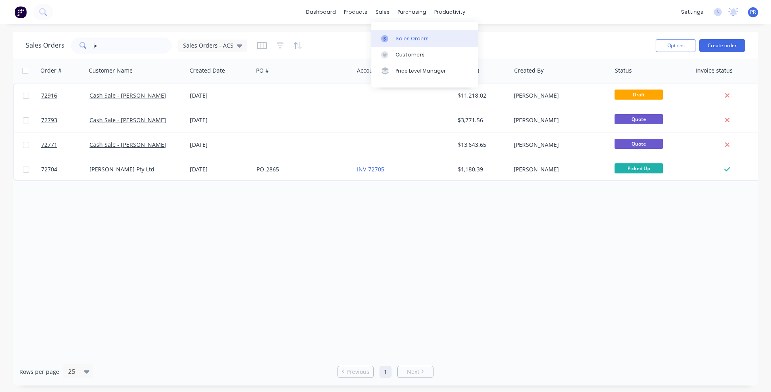
click at [398, 39] on div "Sales Orders" at bounding box center [411, 38] width 33 height 7
click at [711, 42] on button "Create order" at bounding box center [722, 45] width 46 height 13
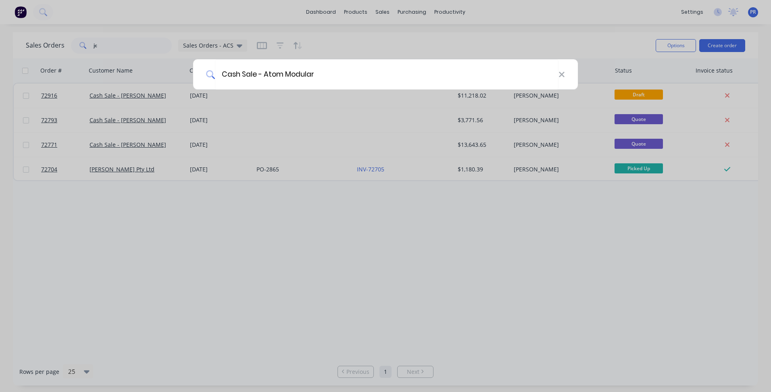
type input "Cash Sale - Atom Modular"
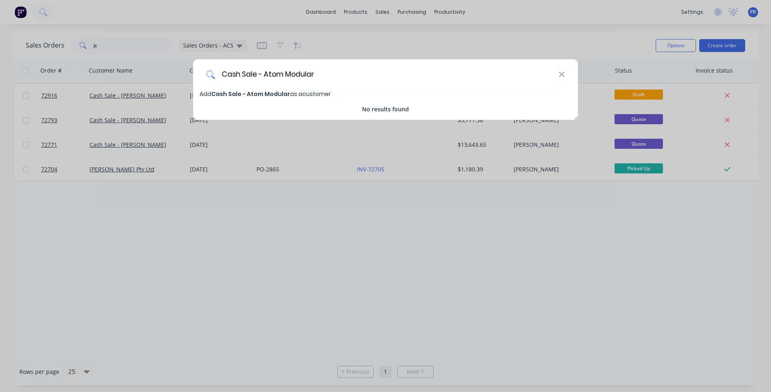
click at [226, 91] on span "Cash Sale - Atom Modular" at bounding box center [250, 94] width 79 height 8
select select "AU"
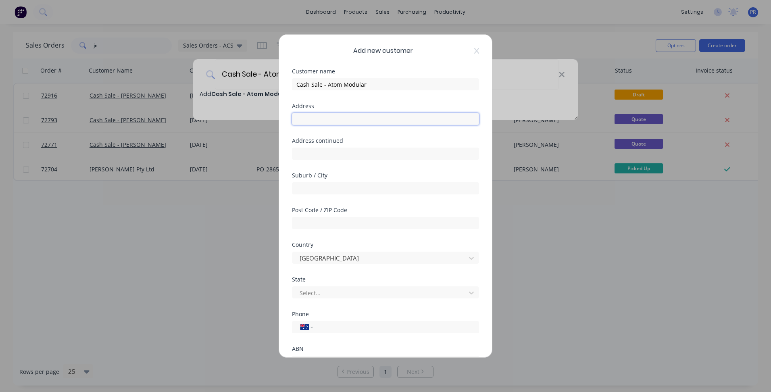
click at [328, 118] on input "text" at bounding box center [385, 119] width 187 height 12
type input "[STREET_ADDRESS][PERSON_NAME]"
type input "New Gisborne"
click at [326, 230] on div "Post Code / ZIP Code" at bounding box center [385, 224] width 187 height 35
click at [326, 225] on input "text" at bounding box center [385, 223] width 187 height 12
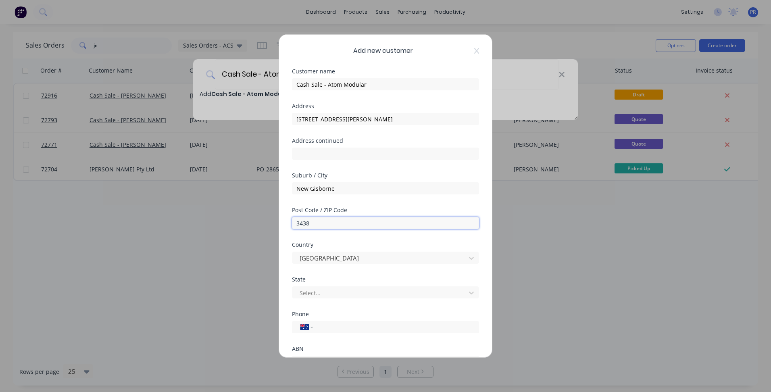
type input "3438"
type input "VIC"
type input "0"
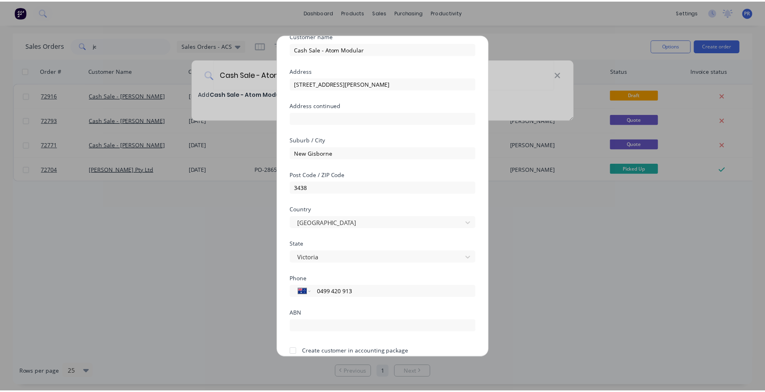
scroll to position [71, 0]
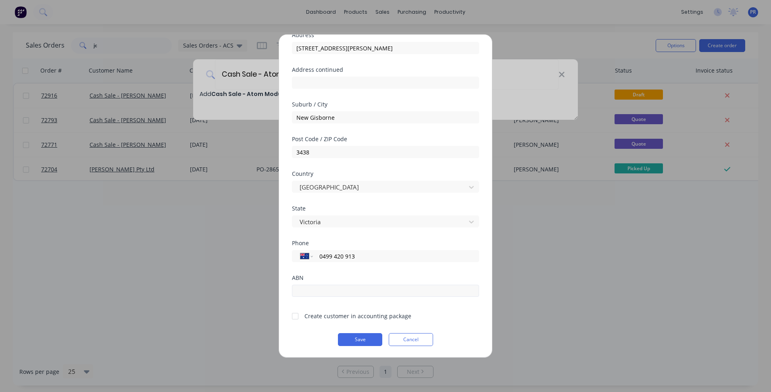
type input "0499 420 913"
click at [313, 289] on input "text" at bounding box center [385, 291] width 187 height 12
click at [294, 319] on div at bounding box center [295, 316] width 16 height 16
click at [360, 338] on button "Save" at bounding box center [360, 339] width 44 height 13
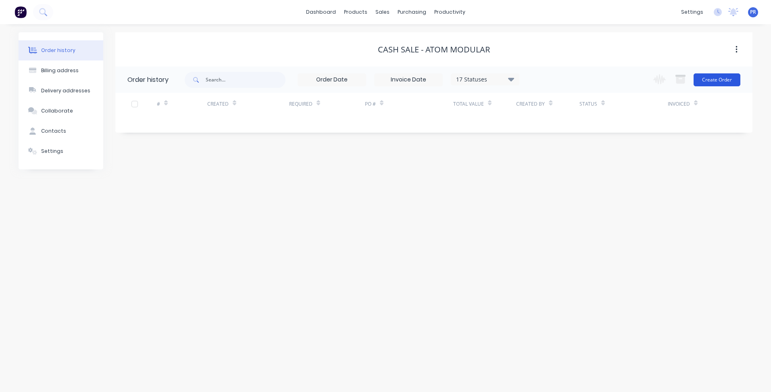
click at [722, 78] on button "Create Order" at bounding box center [716, 79] width 47 height 13
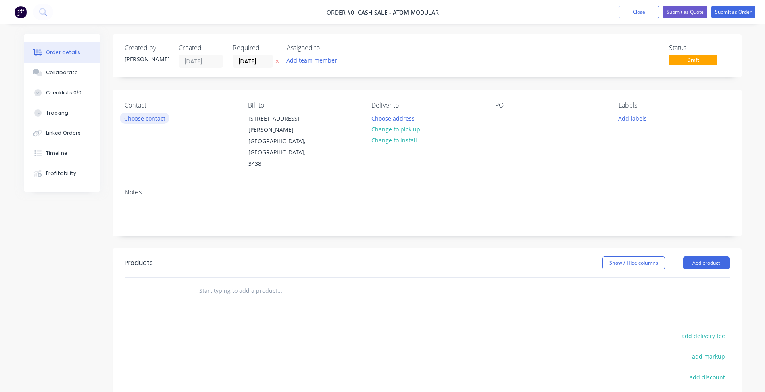
click at [150, 116] on button "Choose contact" at bounding box center [145, 117] width 50 height 11
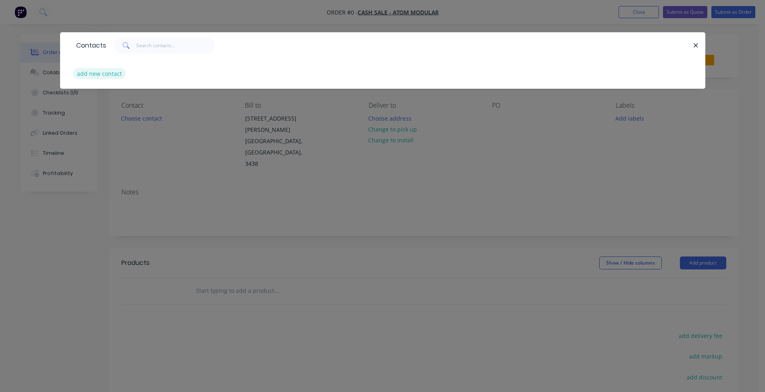
click at [96, 78] on button "add new contact" at bounding box center [99, 73] width 53 height 11
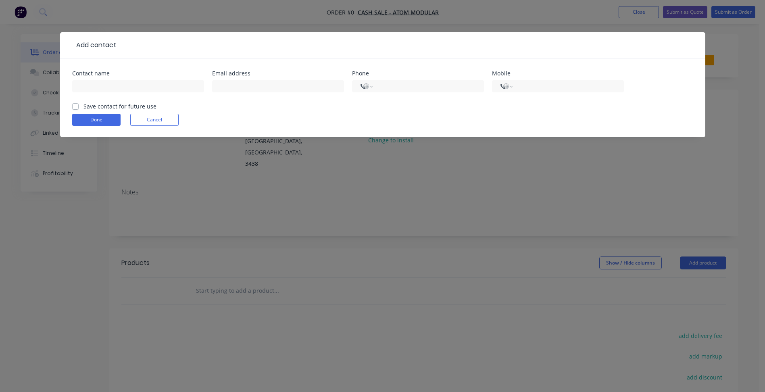
select select "AU"
click at [90, 87] on input "text" at bounding box center [138, 86] width 132 height 12
type input "[PERSON_NAME]"
click at [229, 84] on input "text" at bounding box center [278, 86] width 132 height 12
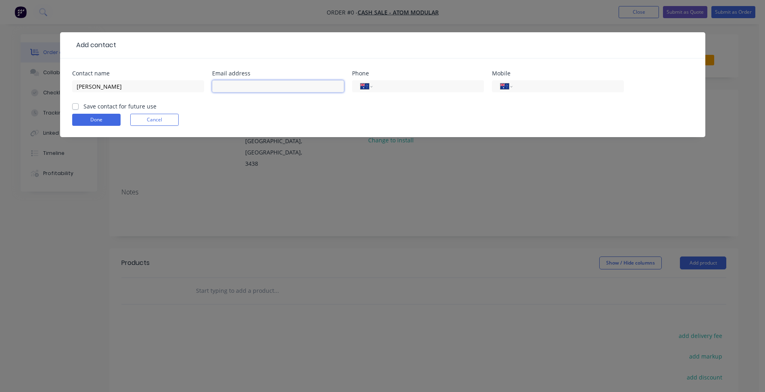
click at [238, 85] on input "text" at bounding box center [278, 86] width 132 height 12
paste input "[PERSON_NAME] <[PERSON_NAME][EMAIL_ADDRESS][PERSON_NAME][DOMAIN_NAME]>"
drag, startPoint x: 246, startPoint y: 85, endPoint x: 118, endPoint y: 77, distance: 128.4
click at [118, 77] on div "Contact name [PERSON_NAME] Email address [PERSON_NAME] <[PERSON_NAME][EMAIL_ADD…" at bounding box center [382, 86] width 621 height 31
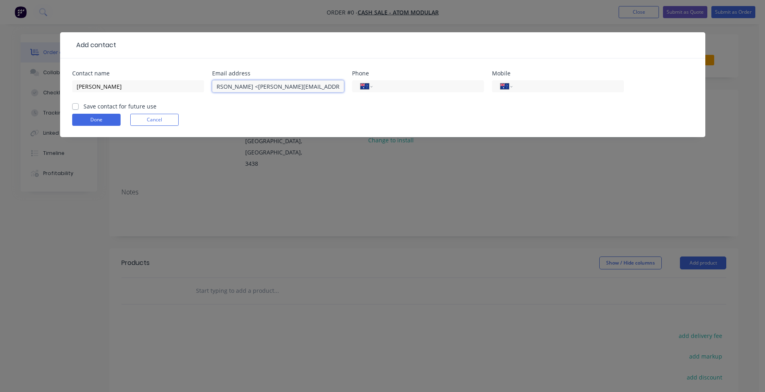
scroll to position [0, 0]
type input "[PERSON_NAME][EMAIL_ADDRESS][PERSON_NAME][DOMAIN_NAME]"
click at [421, 87] on input "tel" at bounding box center [426, 86] width 97 height 9
type input "[PHONE_NUMBER]"
type input "0499 420 913"
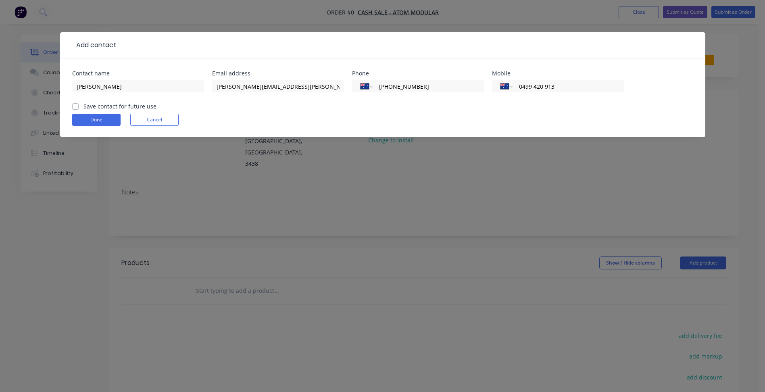
click at [116, 106] on label "Save contact for future use" at bounding box center [119, 106] width 73 height 8
click at [79, 106] on input "Save contact for future use" at bounding box center [75, 106] width 6 height 8
checkbox input "true"
click at [98, 116] on button "Done" at bounding box center [96, 120] width 48 height 12
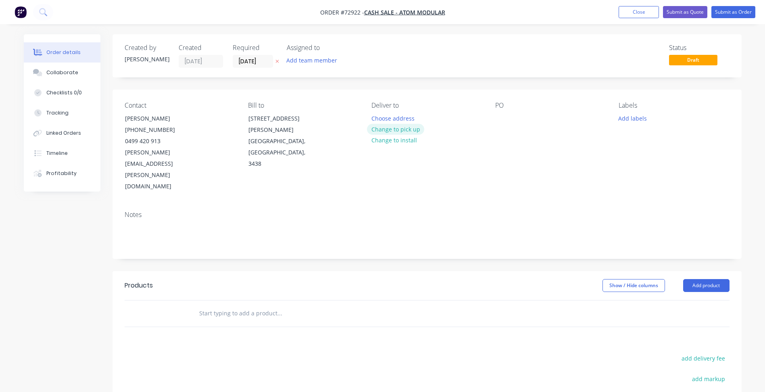
click at [407, 132] on button "Change to pick up" at bounding box center [395, 129] width 57 height 11
click at [262, 58] on input "[DATE]" at bounding box center [252, 61] width 39 height 12
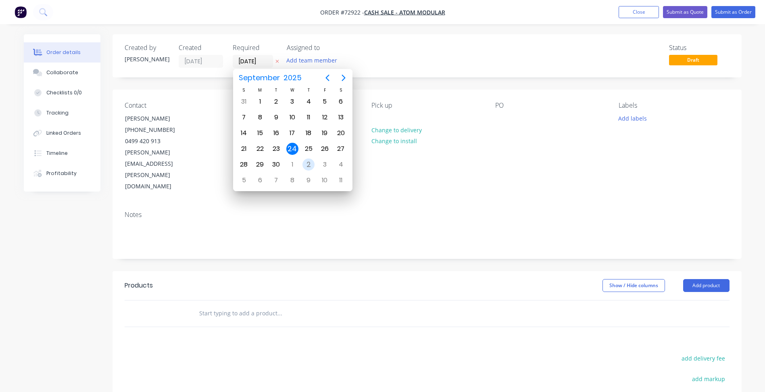
click at [295, 161] on div "1" at bounding box center [292, 164] width 12 height 12
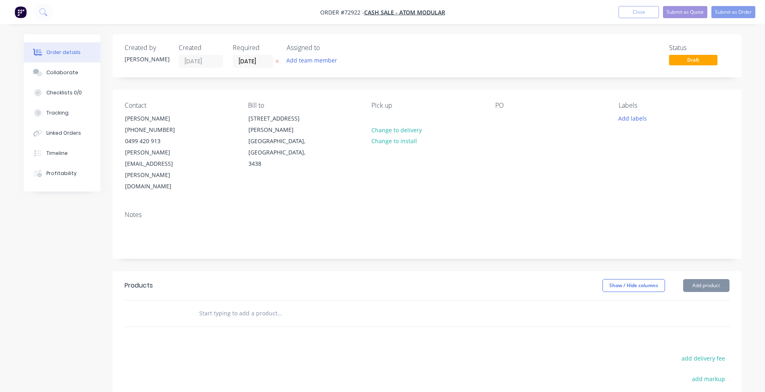
type input "[DATE]"
drag, startPoint x: 652, startPoint y: 120, endPoint x: 642, endPoint y: 118, distance: 9.5
click at [647, 120] on div "Add labels" at bounding box center [673, 117] width 110 height 11
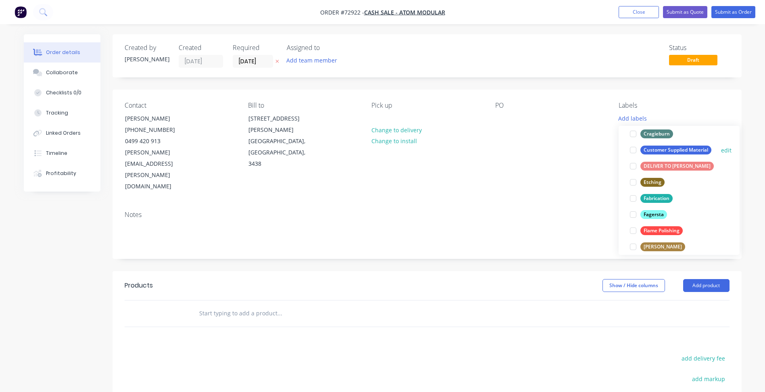
click at [635, 150] on div at bounding box center [633, 150] width 16 height 16
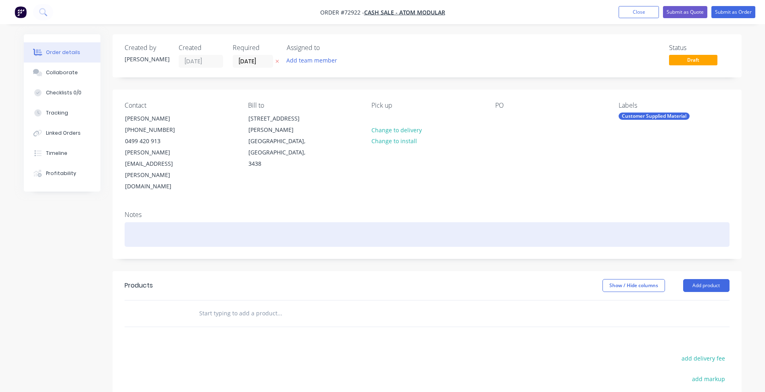
click at [496, 222] on div at bounding box center [427, 234] width 605 height 25
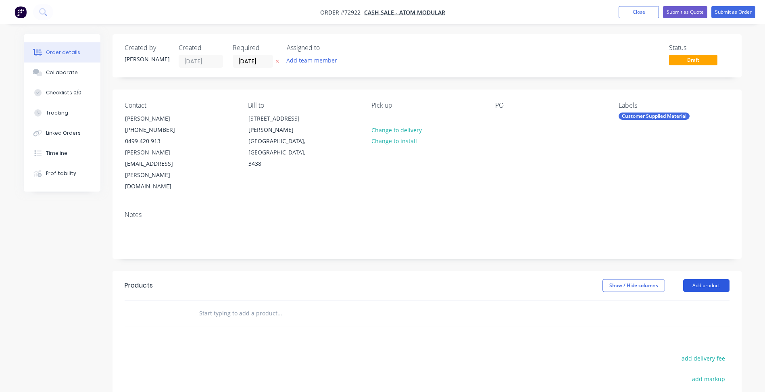
click at [715, 279] on button "Add product" at bounding box center [706, 285] width 46 height 13
click at [663, 316] on div "Basic product" at bounding box center [691, 322] width 62 height 12
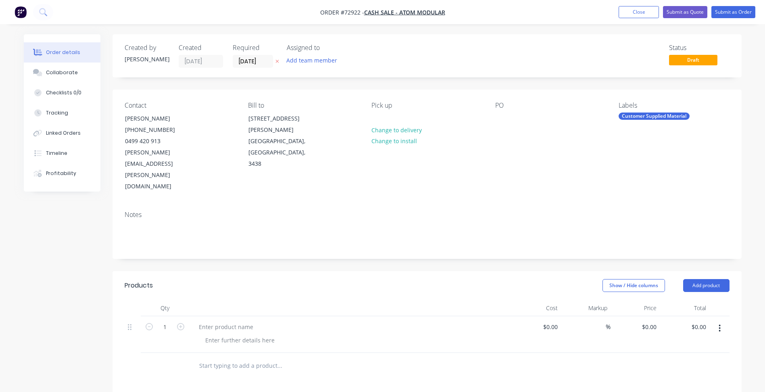
click at [350, 8] on span "Order #72922 - Cash Sale - Atom Modular" at bounding box center [382, 12] width 125 height 8
click at [351, 12] on span "Order #72922 -" at bounding box center [342, 12] width 44 height 8
copy span "72922"
click at [642, 15] on button "Close" at bounding box center [638, 12] width 40 height 12
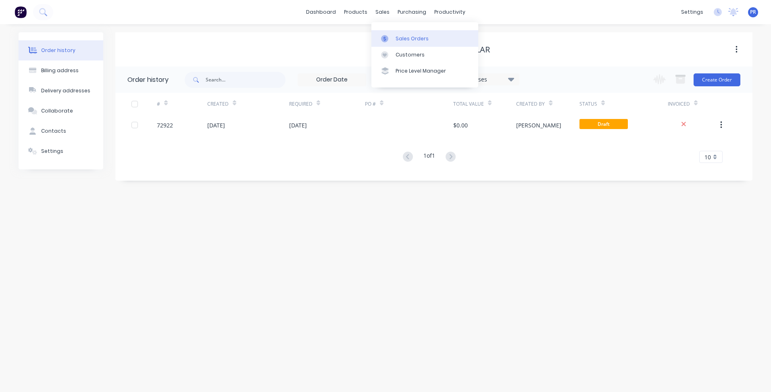
click at [401, 36] on div "Sales Orders" at bounding box center [411, 38] width 33 height 7
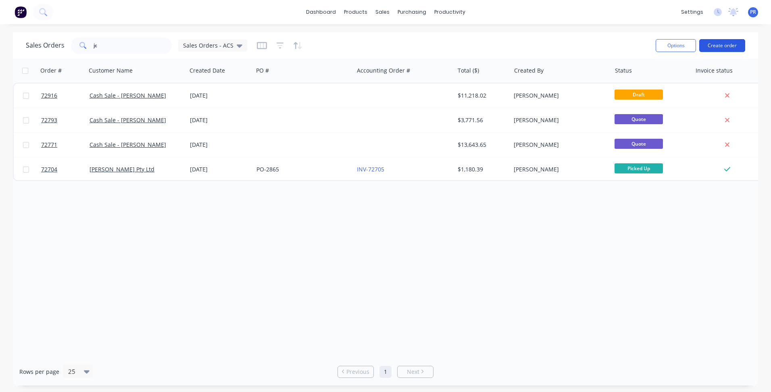
click at [716, 46] on button "Create order" at bounding box center [722, 45] width 46 height 13
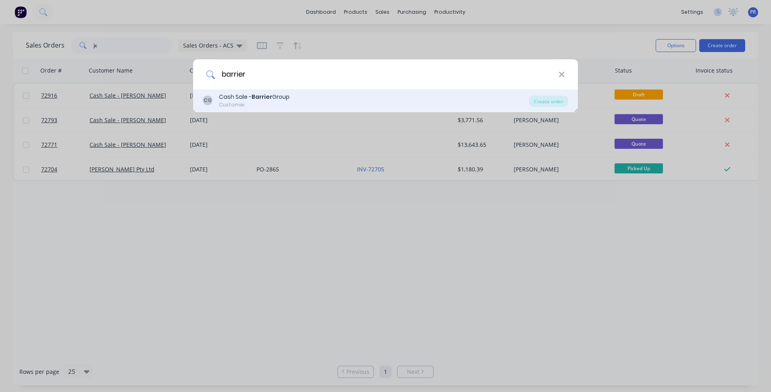
type input "barrier"
click at [284, 102] on div "Customer" at bounding box center [254, 104] width 71 height 7
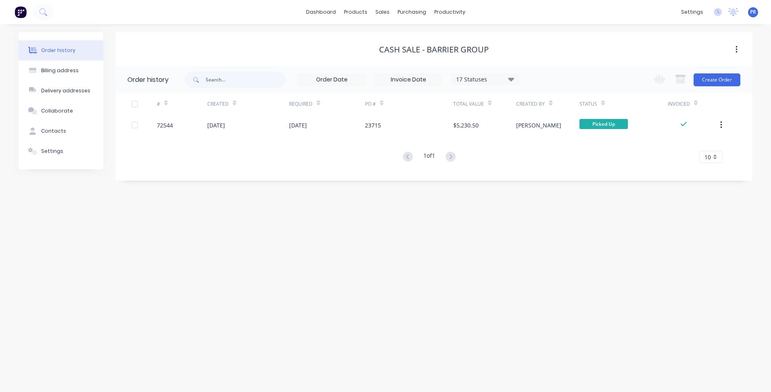
click at [713, 86] on div "Change order status Submitted Outsourced Waiting on Material In Production Seco…" at bounding box center [694, 79] width 92 height 26
click at [740, 72] on div "17 Statuses Invoice Status Invoiced Not Invoiced Partial Order Status All Archi…" at bounding box center [468, 79] width 567 height 26
click at [723, 82] on button "Create Order" at bounding box center [716, 79] width 47 height 13
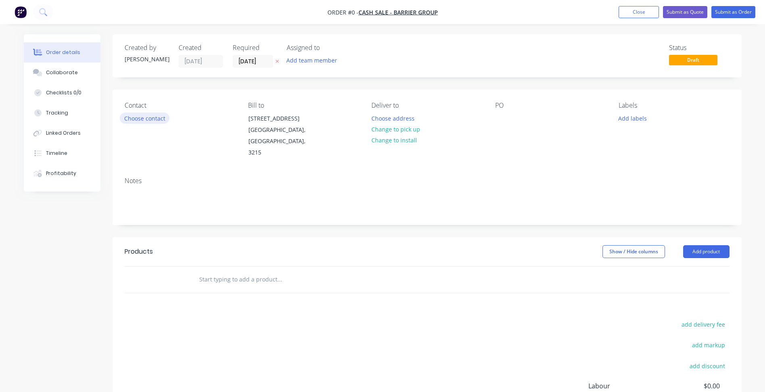
click at [138, 117] on button "Choose contact" at bounding box center [145, 117] width 50 height 11
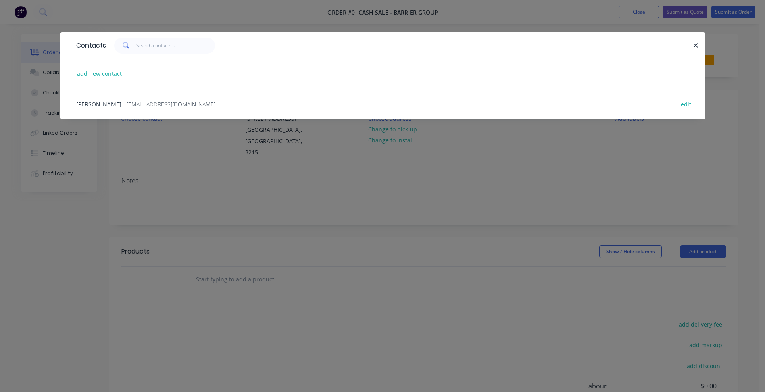
click at [127, 107] on span "- [EMAIL_ADDRESS][DOMAIN_NAME] -" at bounding box center [171, 104] width 96 height 8
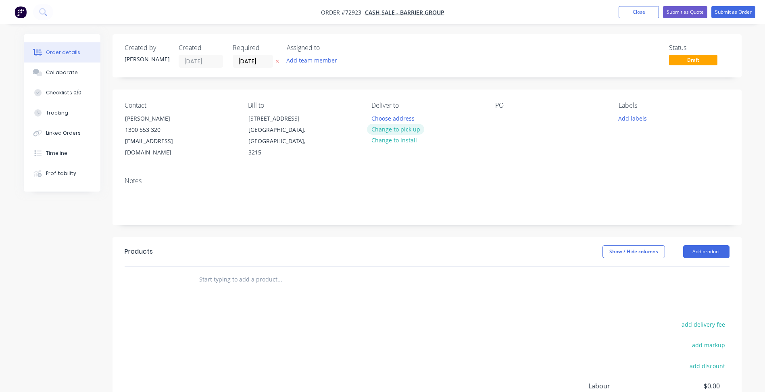
click at [387, 130] on button "Change to pick up" at bounding box center [395, 129] width 57 height 11
click at [255, 64] on input "[DATE]" at bounding box center [252, 61] width 39 height 12
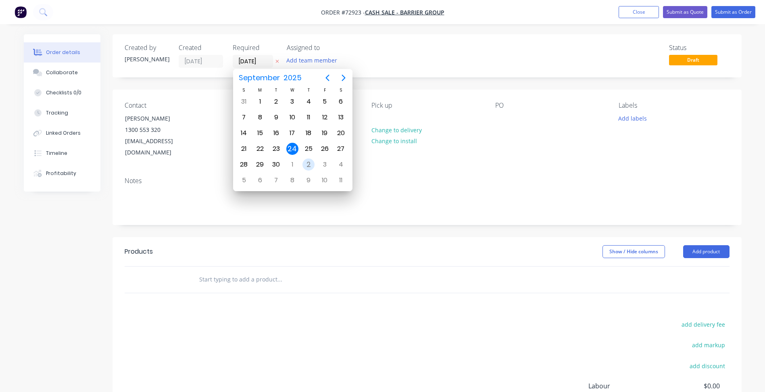
click at [306, 165] on div "2" at bounding box center [308, 164] width 12 height 12
type input "[DATE]"
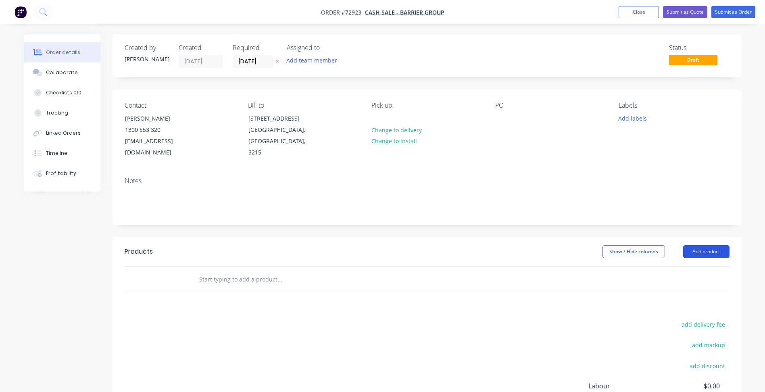
drag, startPoint x: 697, startPoint y: 237, endPoint x: 704, endPoint y: 238, distance: 6.9
click at [697, 245] on button "Add product" at bounding box center [706, 251] width 46 height 13
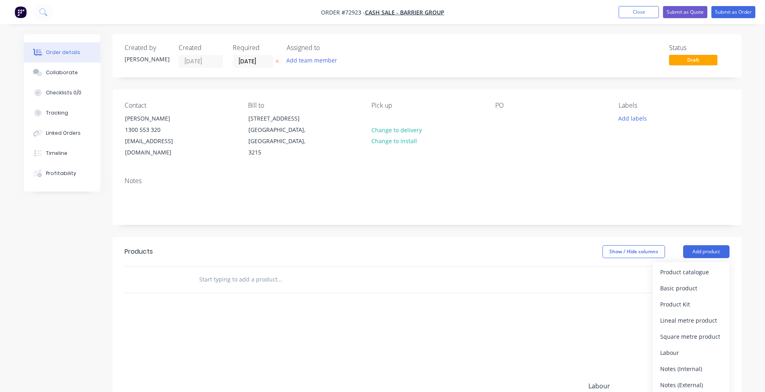
click at [347, 13] on span "Order #72923 -" at bounding box center [343, 12] width 44 height 8
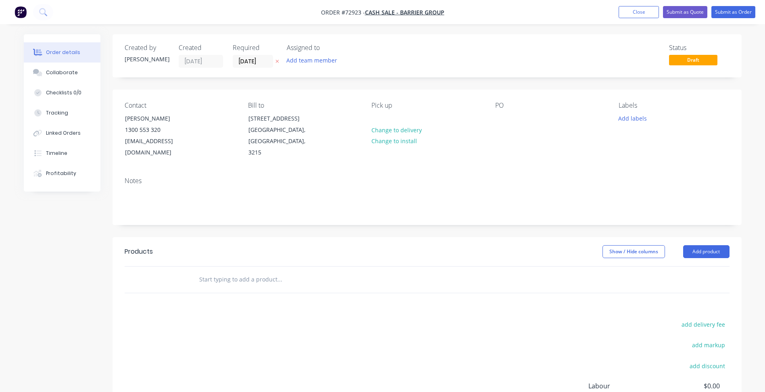
click at [354, 14] on span "Order #72923 -" at bounding box center [343, 12] width 44 height 8
copy span "72923"
click at [651, 14] on button "Close" at bounding box center [638, 12] width 40 height 12
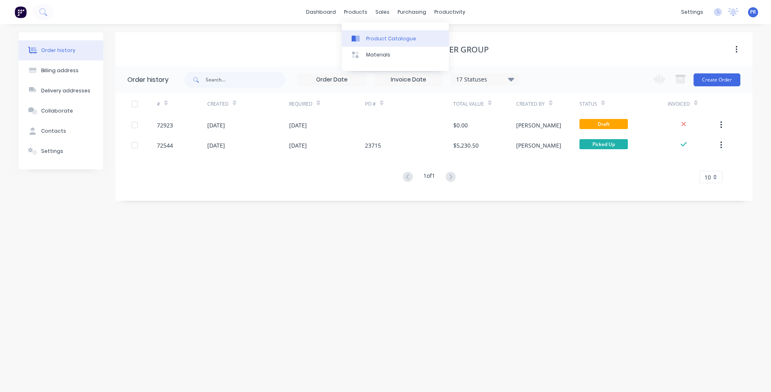
click at [381, 35] on div "Product Catalogue" at bounding box center [391, 38] width 50 height 7
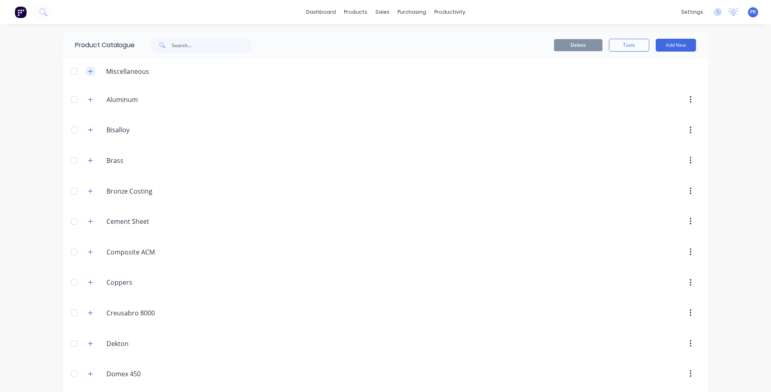
click at [88, 69] on icon "button" at bounding box center [90, 72] width 5 height 6
click at [397, 41] on div "Sales Orders" at bounding box center [409, 38] width 33 height 7
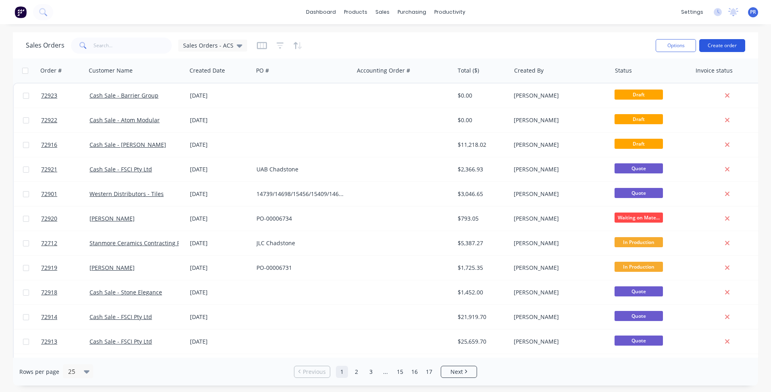
click at [719, 44] on button "Create order" at bounding box center [722, 45] width 46 height 13
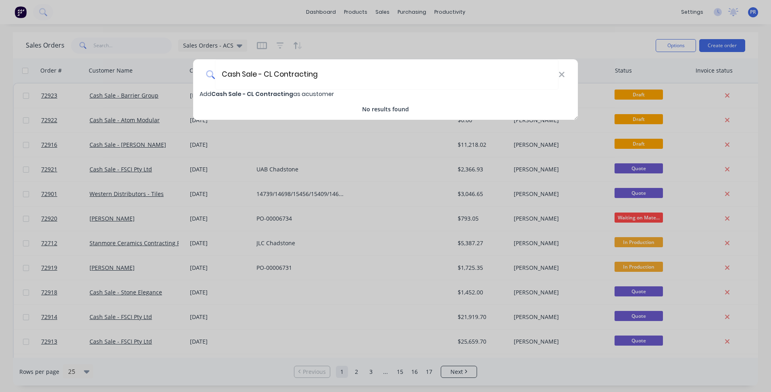
type input "Cash Sale - CL Contracting"
click at [264, 92] on span "Cash Sale - CL Contracting" at bounding box center [252, 94] width 82 height 8
select select "AU"
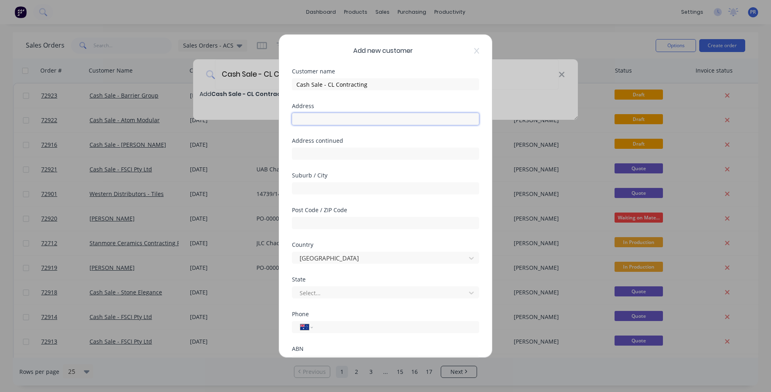
click at [314, 120] on input "text" at bounding box center [385, 119] width 187 height 12
type input "181-189 Pethick Road"
type input "McLaren Vale"
drag, startPoint x: 356, startPoint y: 119, endPoint x: 270, endPoint y: 112, distance: 86.6
click at [270, 112] on div "Add new customer Customer name Cash Sale - CL Contracting Address 181-189 Pethi…" at bounding box center [385, 196] width 771 height 392
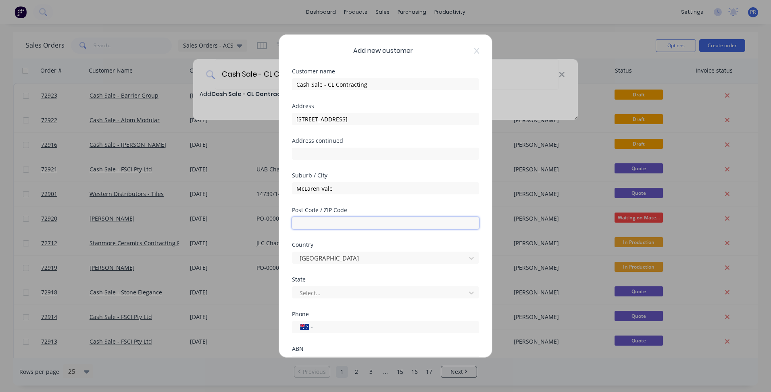
click at [328, 226] on input "text" at bounding box center [385, 223] width 187 height 12
type input "5171"
type input "s"
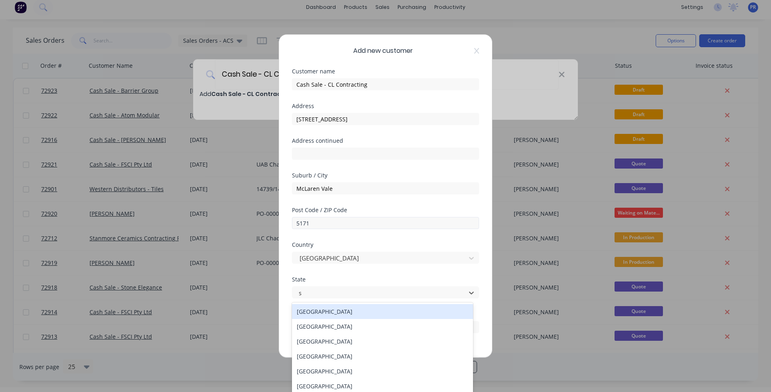
scroll to position [6, 0]
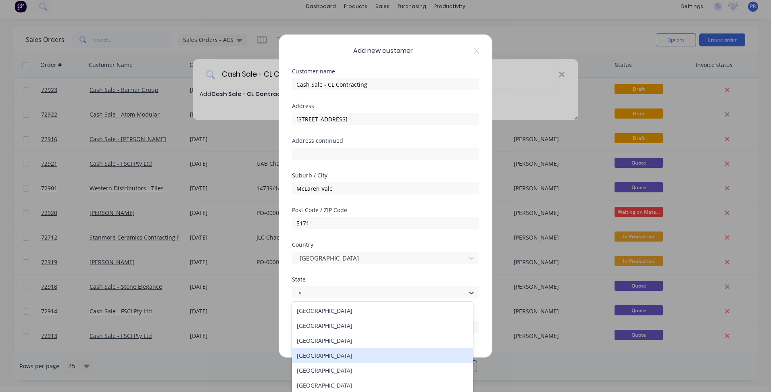
click at [314, 359] on div "South Australia" at bounding box center [382, 355] width 181 height 15
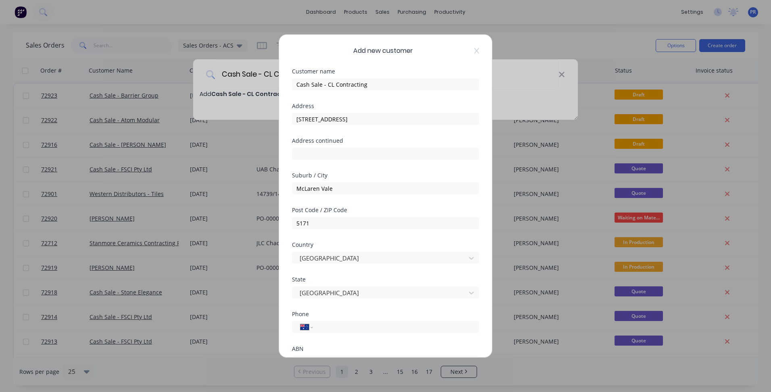
scroll to position [0, 0]
click at [324, 327] on input "tel" at bounding box center [394, 326] width 152 height 9
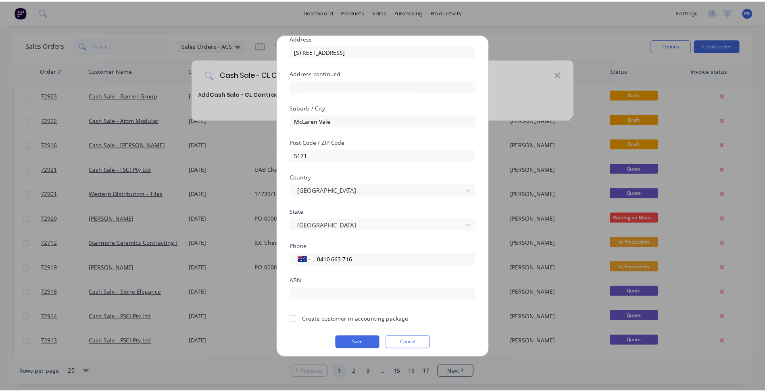
scroll to position [71, 0]
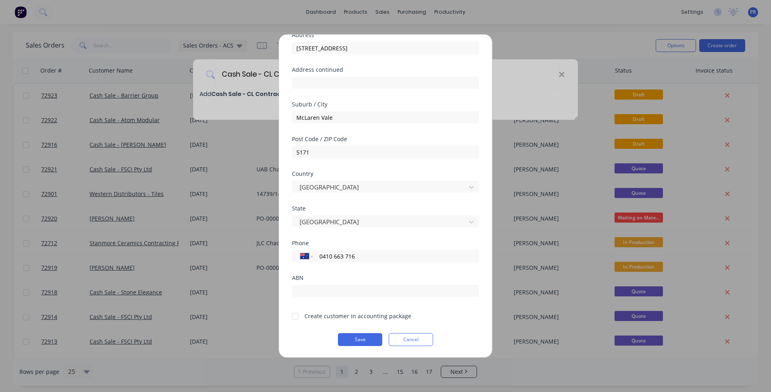
type input "0410 663 716"
click at [295, 317] on div at bounding box center [295, 316] width 16 height 16
click at [355, 340] on button "Save" at bounding box center [360, 339] width 44 height 13
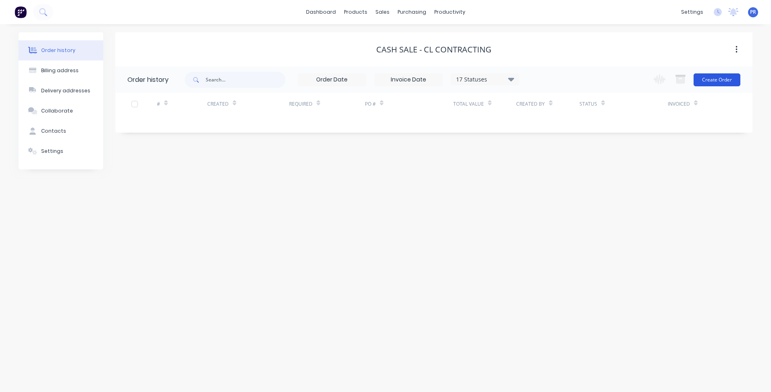
click at [715, 82] on button "Create Order" at bounding box center [716, 79] width 47 height 13
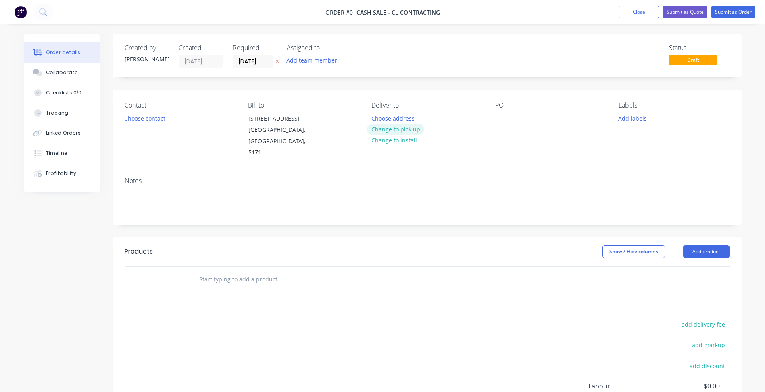
click at [407, 129] on button "Change to pick up" at bounding box center [395, 129] width 57 height 11
click at [251, 61] on input "[DATE]" at bounding box center [252, 61] width 39 height 12
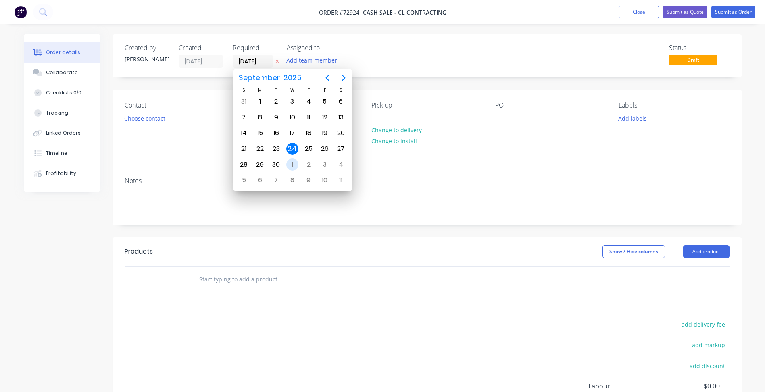
click at [289, 160] on div "1" at bounding box center [292, 164] width 12 height 12
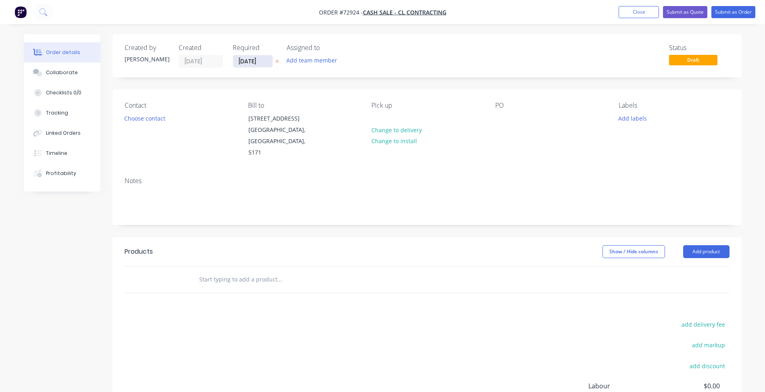
click at [252, 60] on input "[DATE]" at bounding box center [252, 61] width 39 height 12
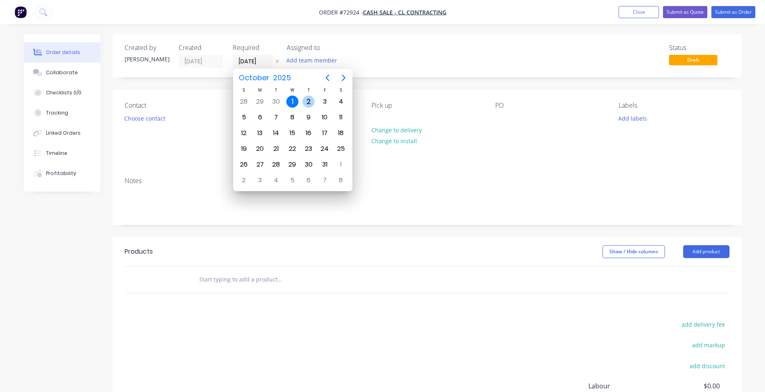
click at [307, 102] on div "2" at bounding box center [308, 102] width 12 height 12
type input "[DATE]"
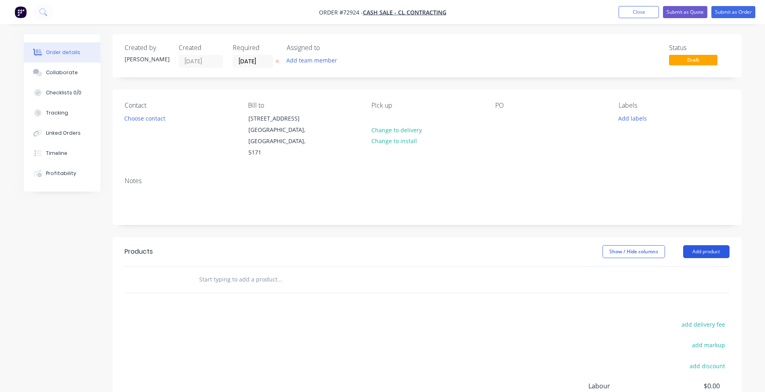
click at [708, 245] on button "Add product" at bounding box center [706, 251] width 46 height 13
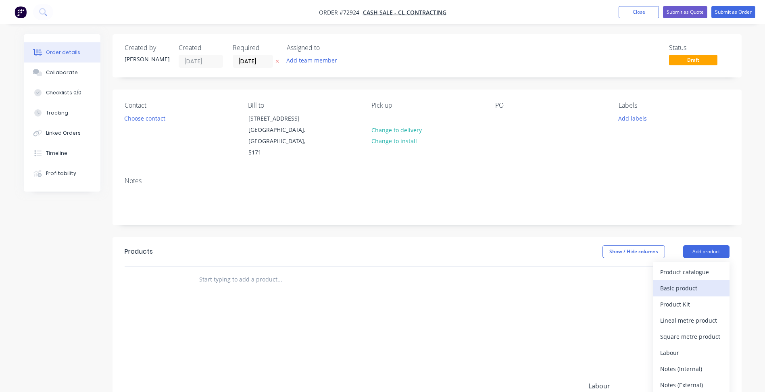
click at [688, 282] on div "Basic product" at bounding box center [691, 288] width 62 height 12
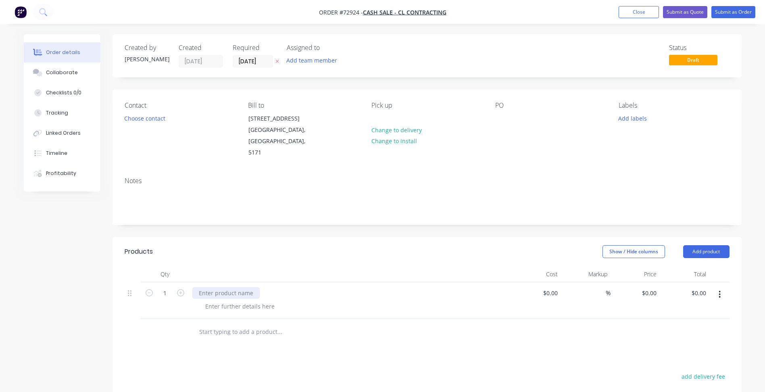
click at [226, 287] on div at bounding box center [225, 293] width 67 height 12
click at [234, 300] on div at bounding box center [240, 306] width 82 height 12
click at [238, 300] on div at bounding box center [240, 306] width 82 height 12
click at [172, 287] on input "1" at bounding box center [164, 293] width 21 height 12
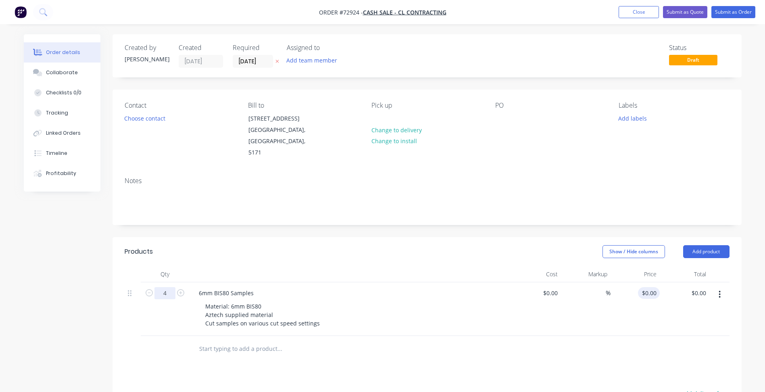
type input "4"
click at [644, 282] on div "0 $0.00" at bounding box center [635, 309] width 50 height 54
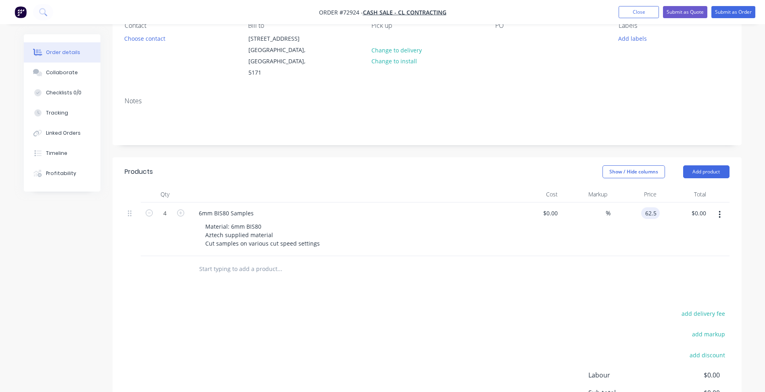
scroll to position [81, 0]
type input "$62.50"
type input "$250.00"
click at [262, 290] on div "Products Show / Hide columns Add product Qty Cost Markup Price Total 4 6mm BIS8…" at bounding box center [426, 315] width 629 height 318
click at [160, 206] on input "4" at bounding box center [164, 212] width 21 height 12
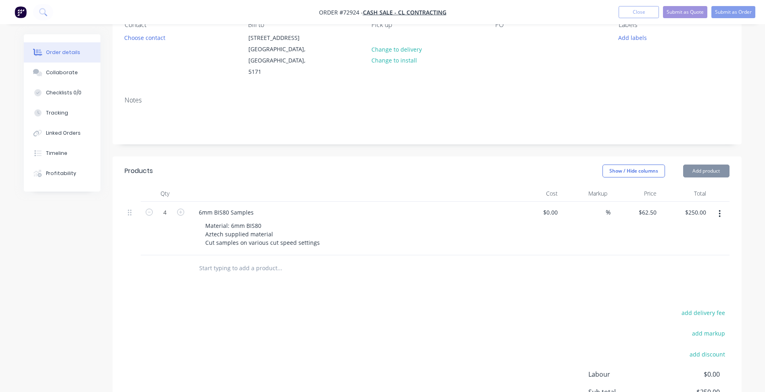
drag, startPoint x: 357, startPoint y: 303, endPoint x: 447, endPoint y: 122, distance: 202.6
click at [357, 307] on div "add delivery fee add markup add discount Labour $0.00 Sub total $250.00 Margin …" at bounding box center [427, 385] width 605 height 156
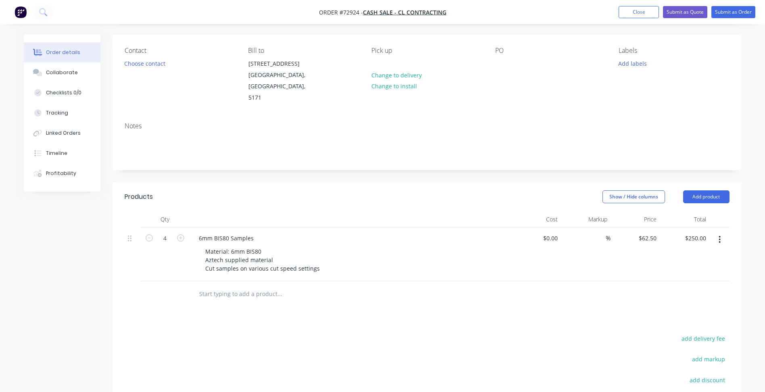
scroll to position [40, 0]
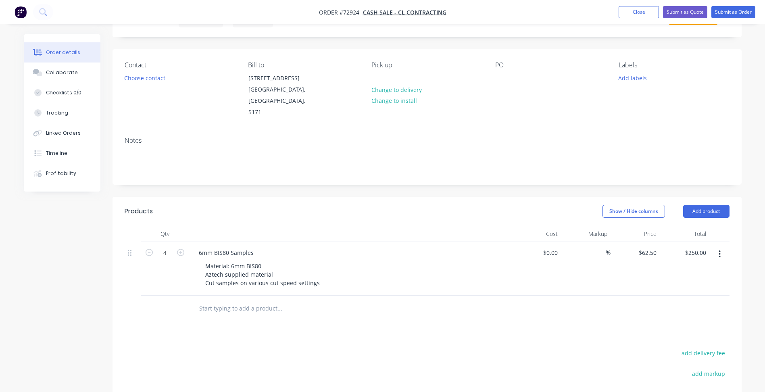
click at [353, 10] on span "Order #72924 -" at bounding box center [341, 12] width 44 height 8
copy span "72924"
